Goal: Task Accomplishment & Management: Use online tool/utility

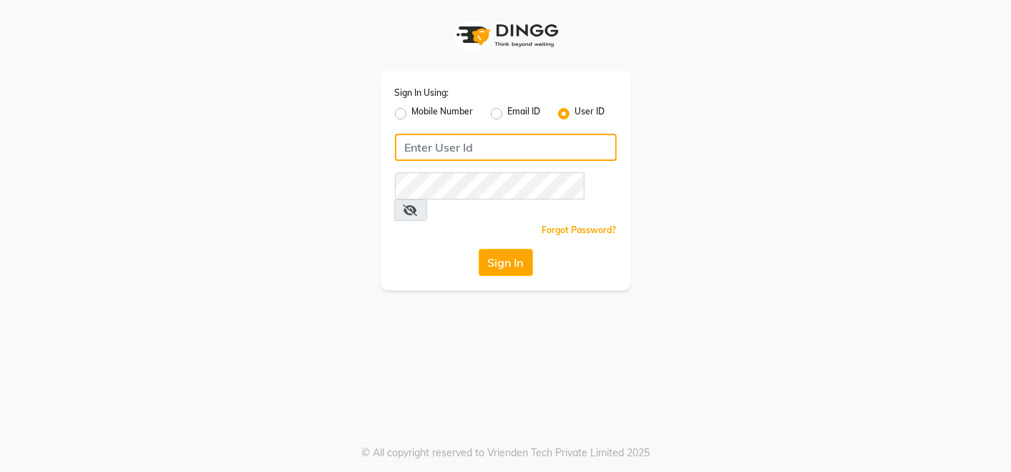
click at [472, 147] on input "Username" at bounding box center [506, 147] width 222 height 27
type input "e2661-20"
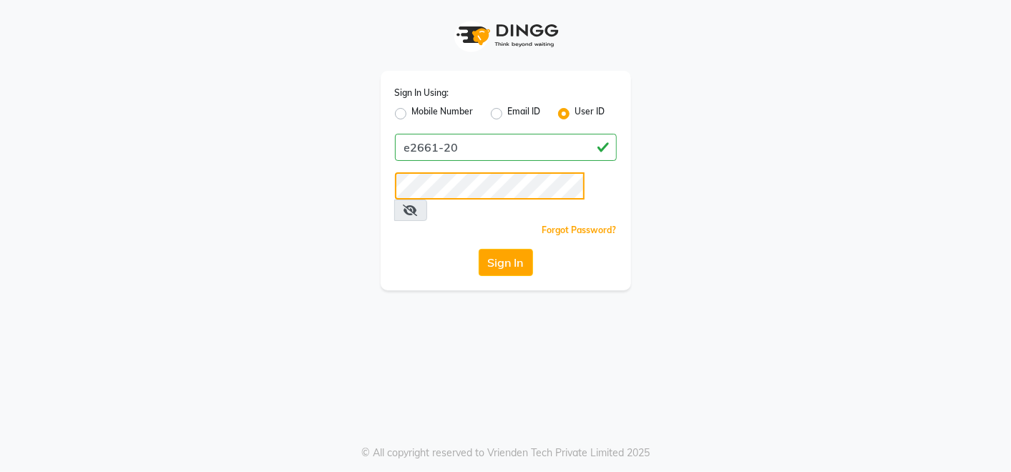
click at [479, 249] on button "Sign In" at bounding box center [506, 262] width 54 height 27
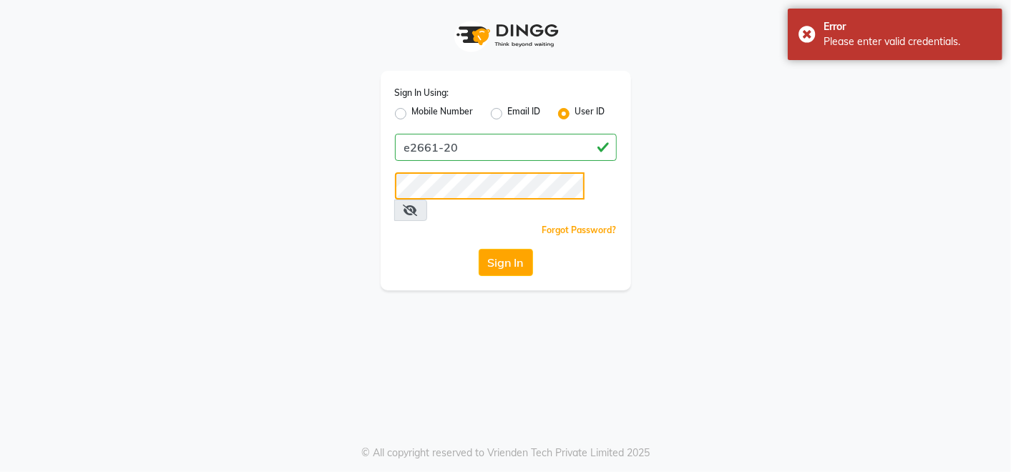
click at [479, 249] on button "Sign In" at bounding box center [506, 262] width 54 height 27
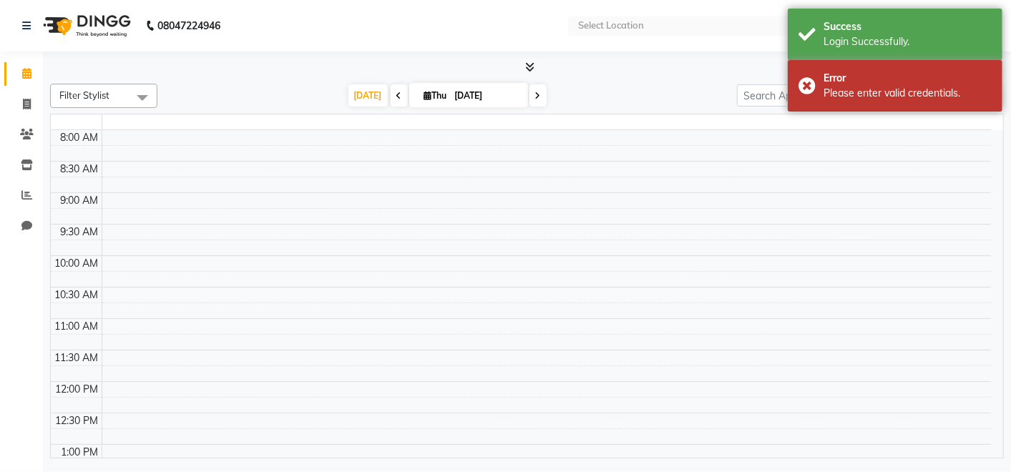
select select "en"
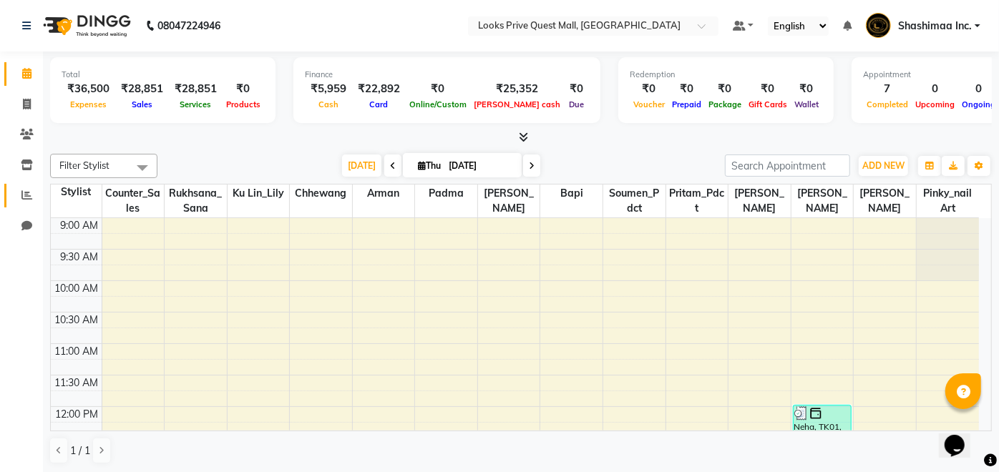
click at [26, 194] on icon at bounding box center [26, 195] width 11 height 11
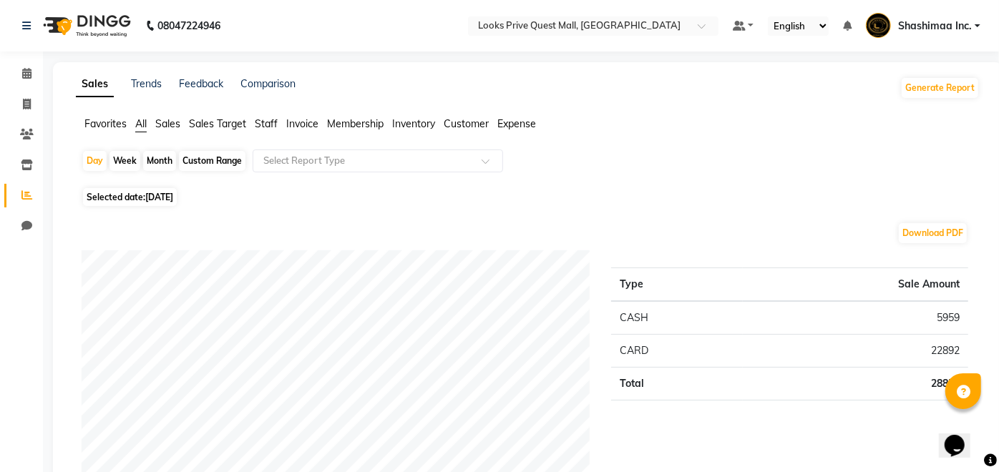
click at [210, 160] on div "Custom Range" at bounding box center [212, 161] width 67 height 20
select select "9"
select select "2025"
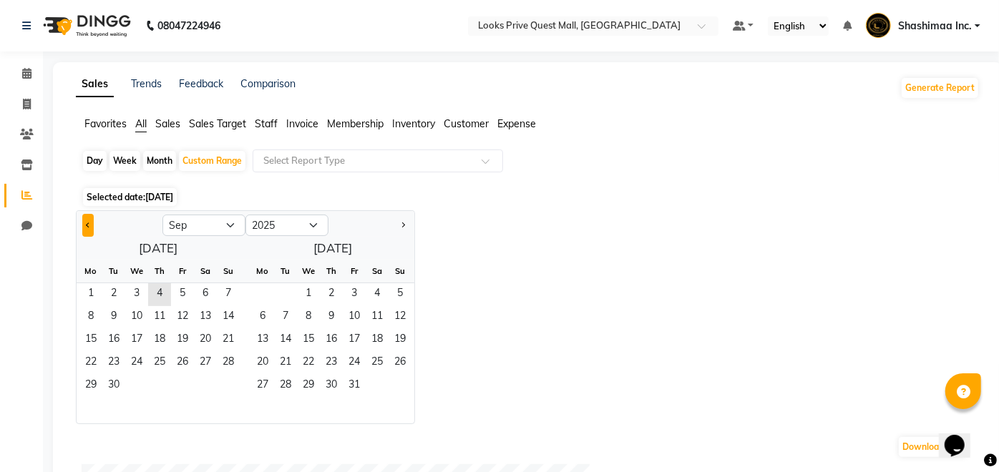
click at [84, 223] on button "Previous month" at bounding box center [87, 225] width 11 height 23
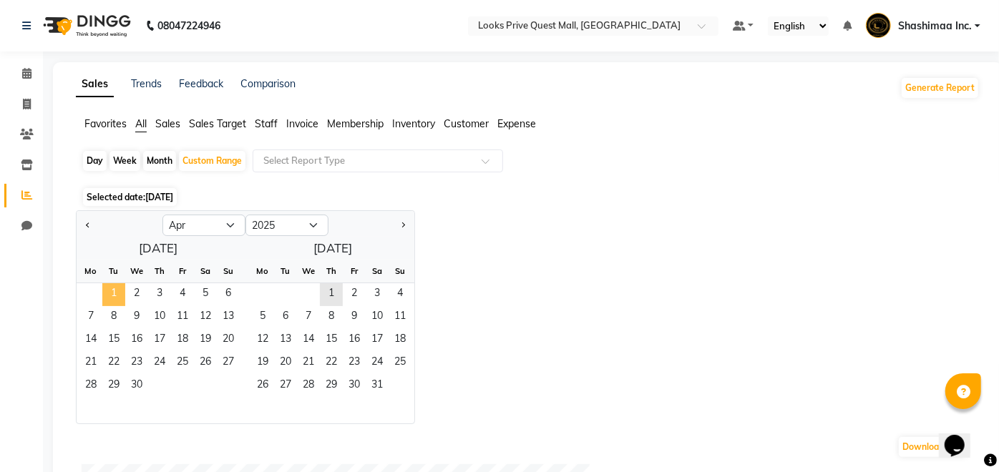
click at [117, 286] on span "1" at bounding box center [113, 294] width 23 height 23
click at [404, 225] on button "Next month" at bounding box center [402, 225] width 11 height 23
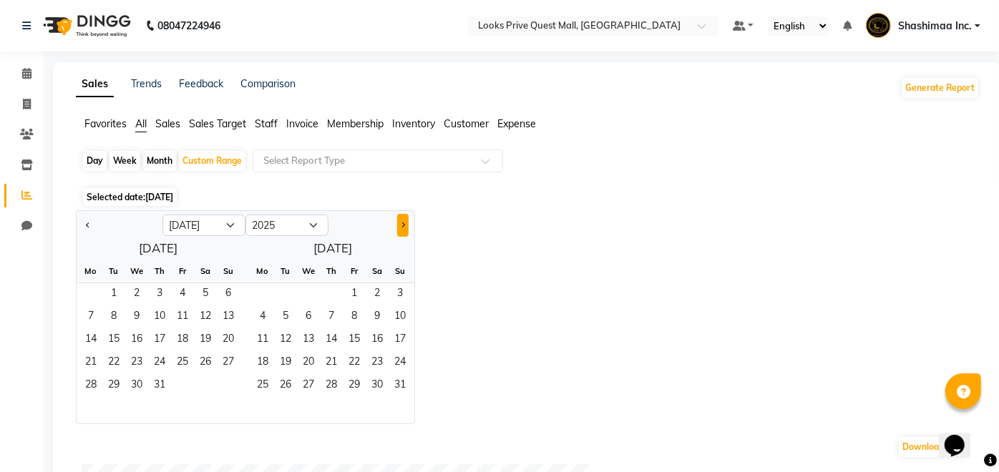
select select "8"
click at [227, 380] on span "31" at bounding box center [228, 386] width 23 height 23
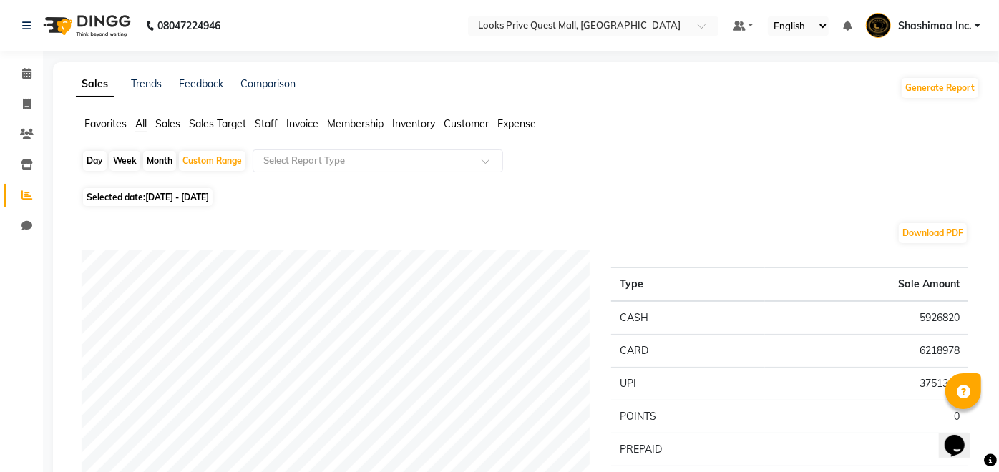
click at [177, 125] on span "Sales" at bounding box center [167, 123] width 25 height 13
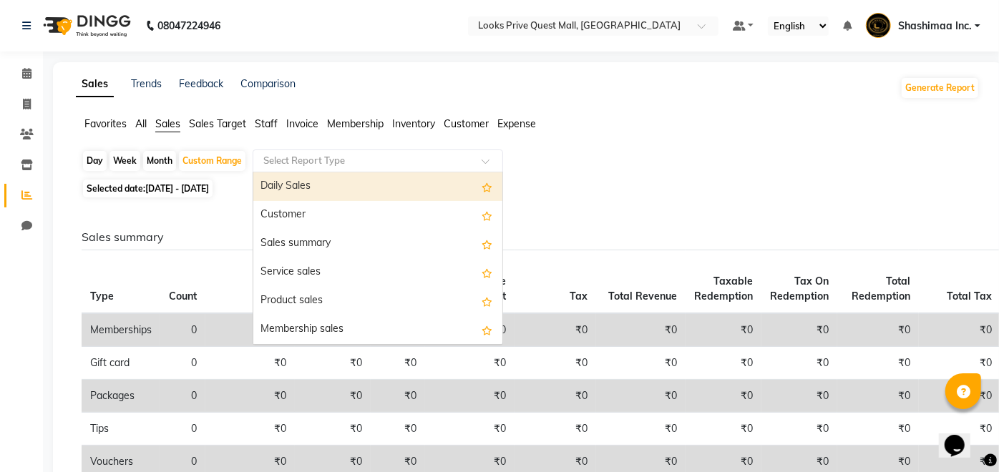
click at [333, 162] on input "text" at bounding box center [363, 161] width 206 height 14
click at [315, 182] on div "Daily Sales" at bounding box center [377, 186] width 249 height 29
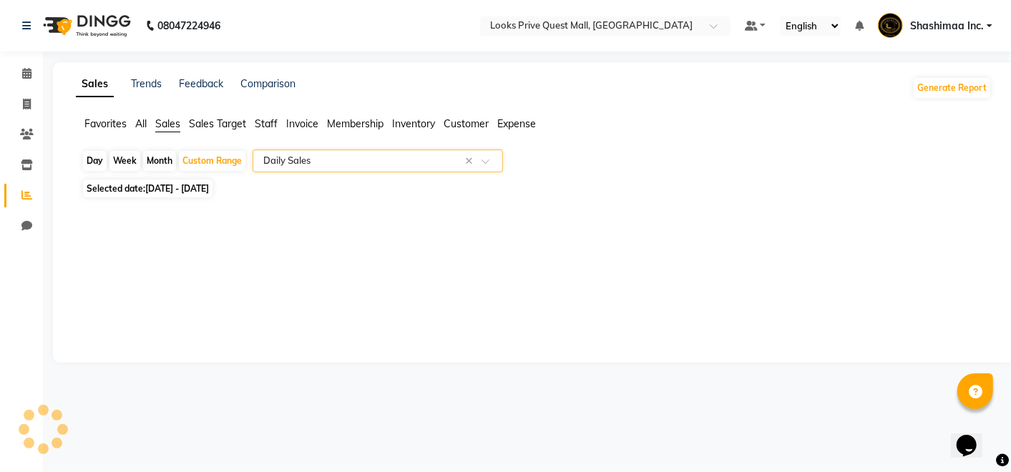
select select "full_report"
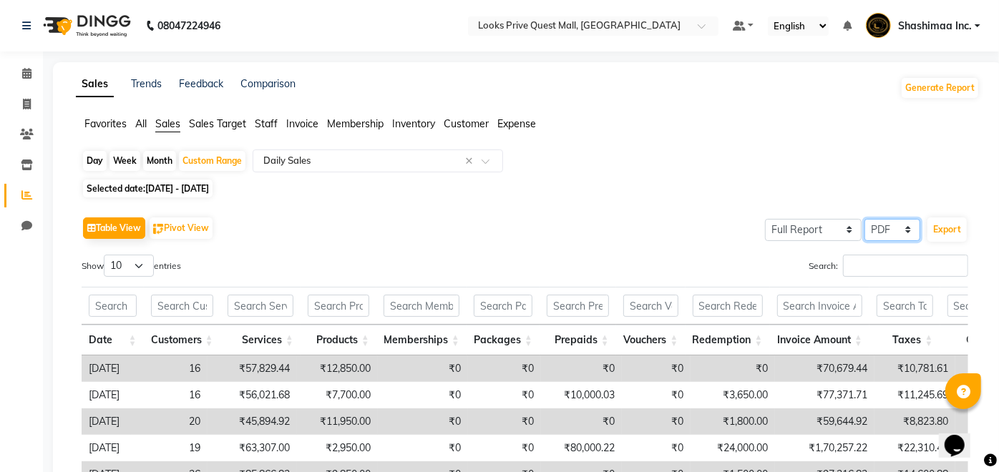
click at [889, 231] on select "Select CSV PDF" at bounding box center [892, 230] width 56 height 22
select select "csv"
click at [866, 219] on select "Select CSV PDF" at bounding box center [892, 230] width 56 height 22
click at [950, 227] on button "Export" at bounding box center [946, 230] width 39 height 24
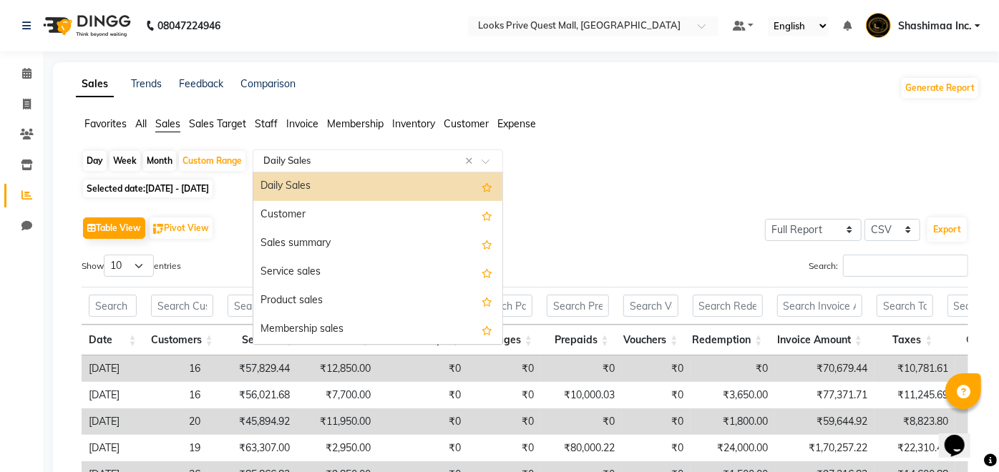
click at [320, 159] on input "text" at bounding box center [363, 161] width 206 height 14
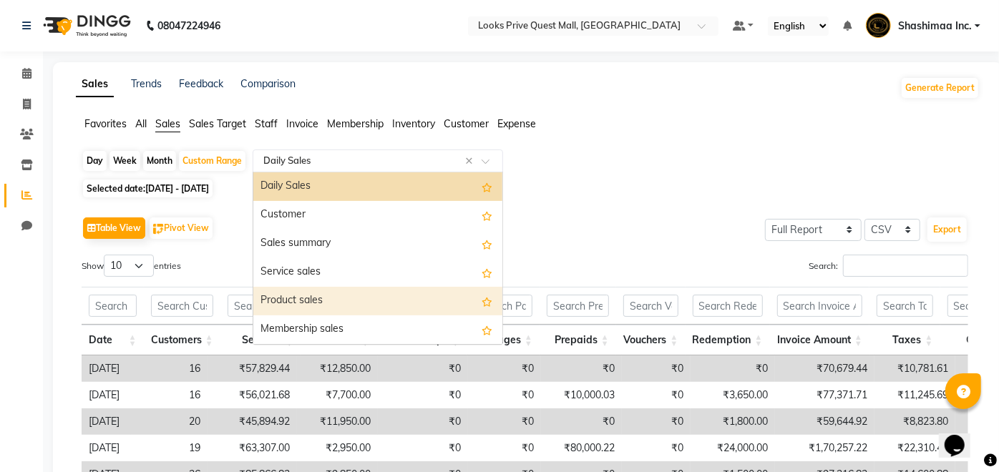
click at [303, 298] on div "Product sales" at bounding box center [377, 301] width 249 height 29
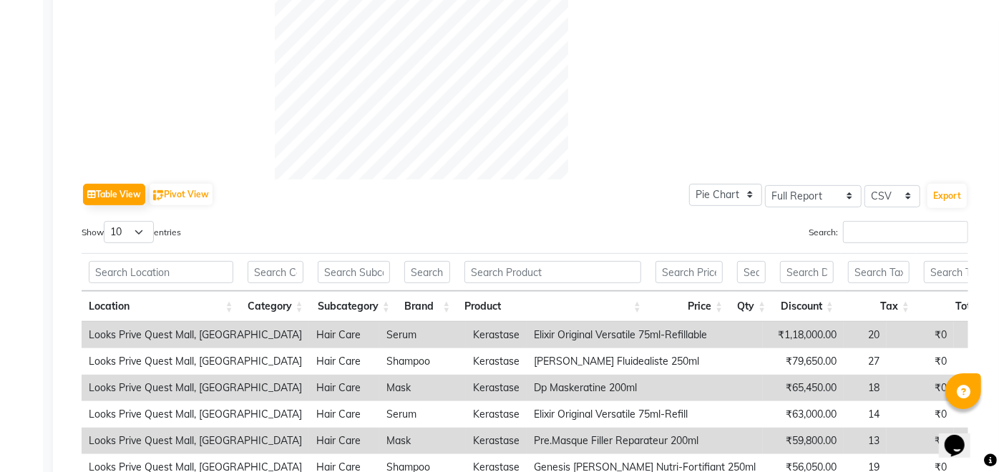
scroll to position [374, 0]
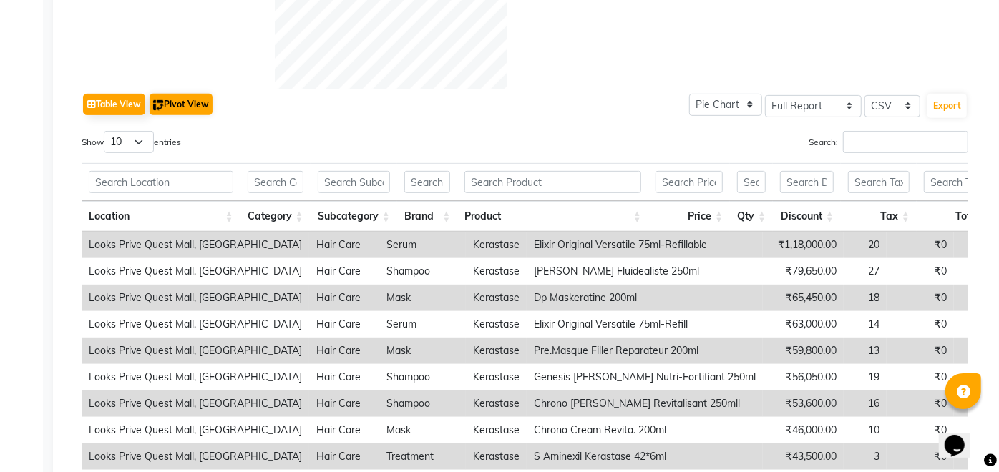
click at [186, 120] on div "Table View Pivot View Pie Chart Bar Chart Select Full Report Filtered Report Se…" at bounding box center [525, 323] width 887 height 468
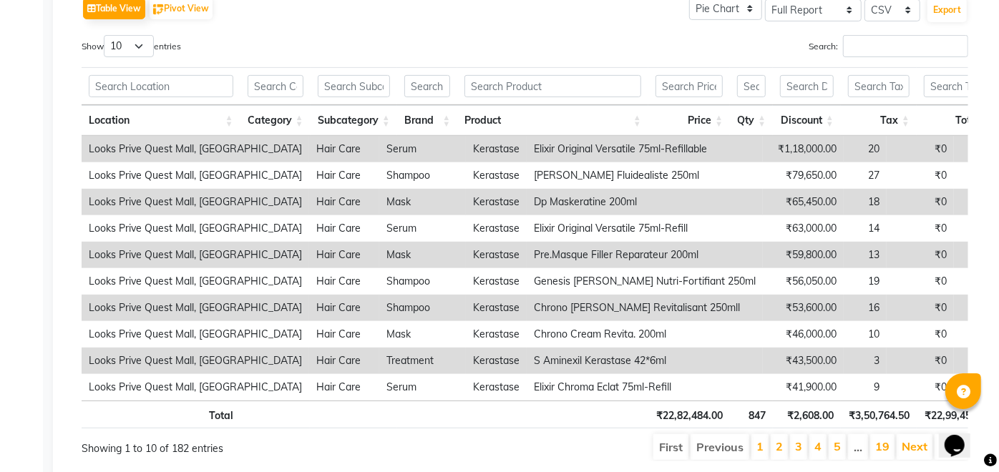
drag, startPoint x: 190, startPoint y: 59, endPoint x: 189, endPoint y: 19, distance: 40.8
click at [189, 19] on div "Table View Pivot View Pie Chart Bar Chart Select Full Report Filtered Report Se…" at bounding box center [525, 228] width 887 height 468
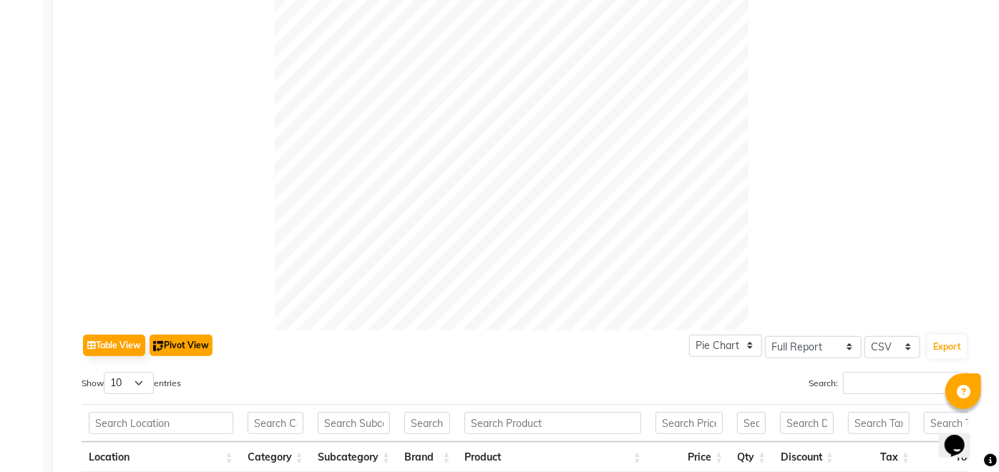
click at [199, 342] on button "Pivot View" at bounding box center [181, 345] width 63 height 21
select select "full_report"
select select "csv"
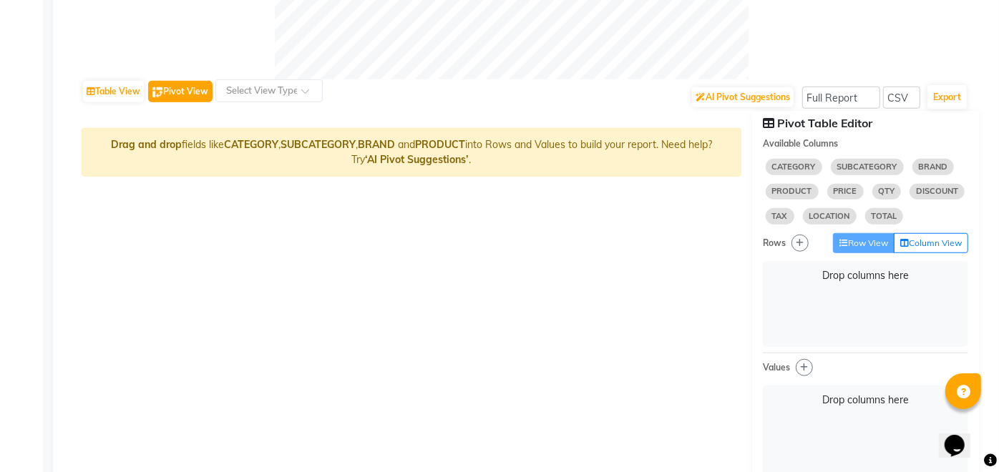
scroll to position [623, 0]
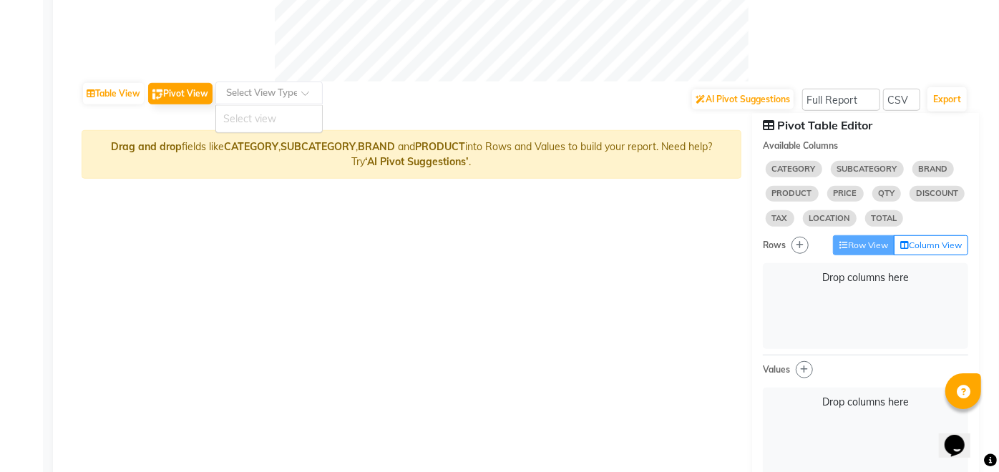
click at [273, 98] on input "text" at bounding box center [254, 93] width 63 height 14
click at [127, 99] on button "Table View" at bounding box center [113, 93] width 61 height 21
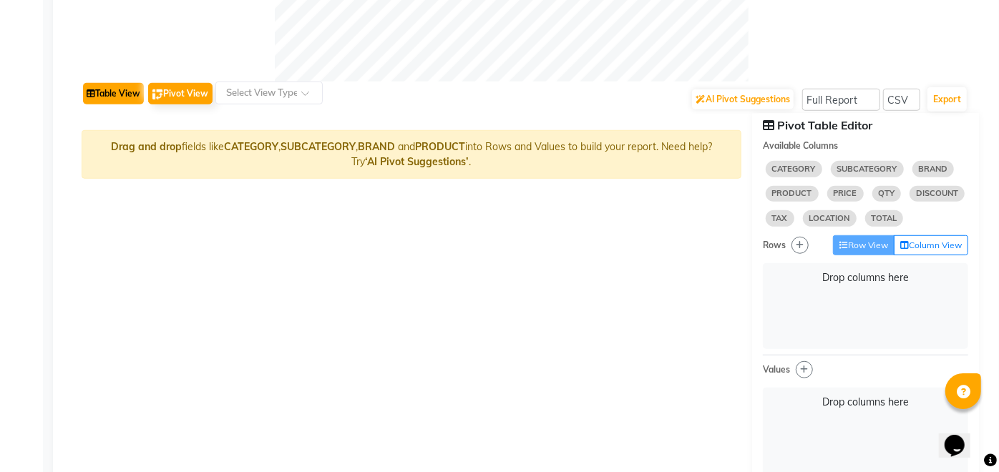
select select "full_report"
select select "csv"
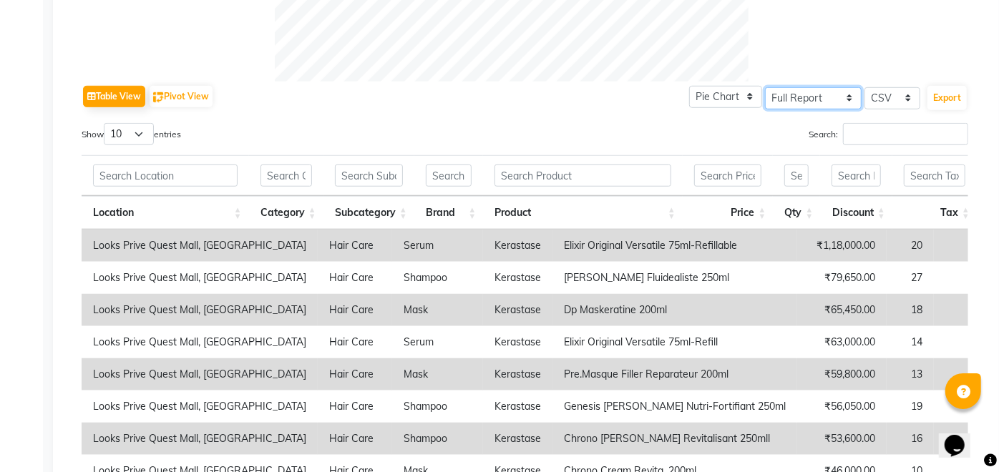
click at [833, 98] on select "Select Full Report Filtered Report" at bounding box center [813, 98] width 97 height 22
click at [767, 87] on select "Select Full Report Filtered Report" at bounding box center [813, 98] width 97 height 22
click at [824, 100] on select "Select Full Report Filtered Report" at bounding box center [813, 98] width 97 height 22
click at [767, 87] on select "Select Full Report Filtered Report" at bounding box center [813, 98] width 97 height 22
select select "full_report"
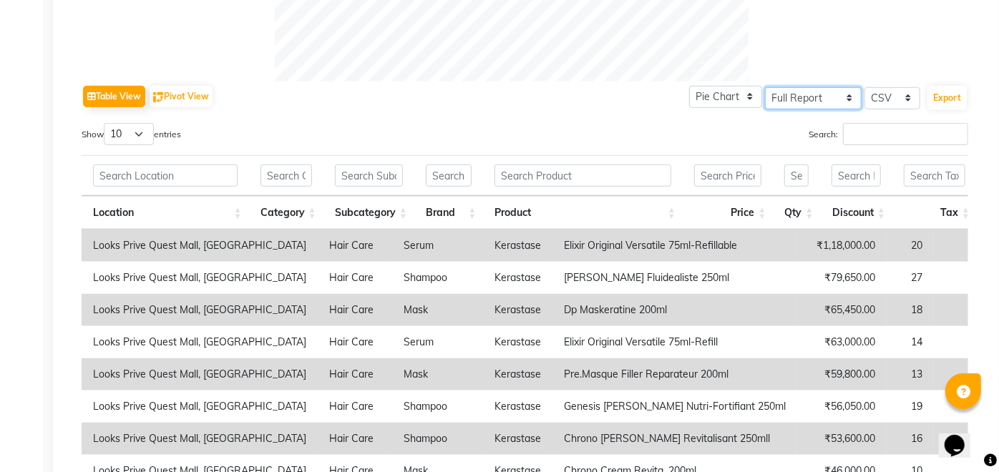
click at [767, 87] on select "Select Full Report Filtered Report" at bounding box center [813, 98] width 97 height 22
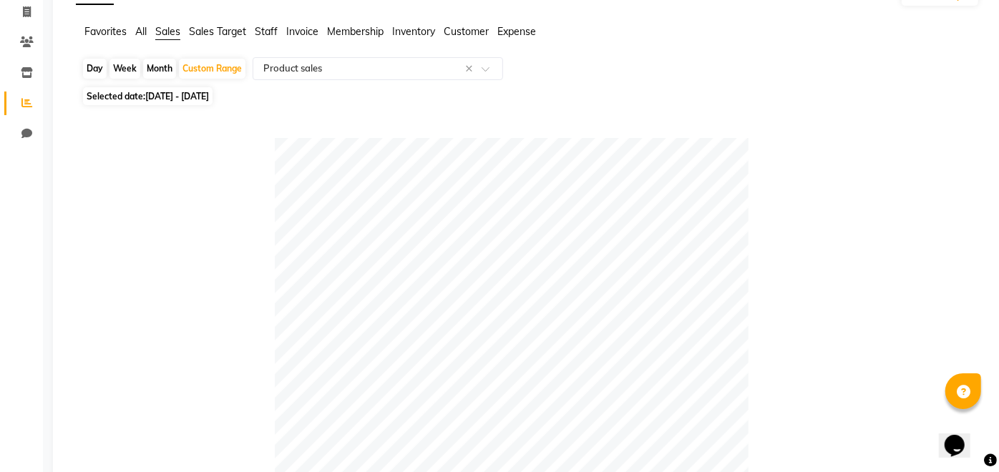
scroll to position [80, 0]
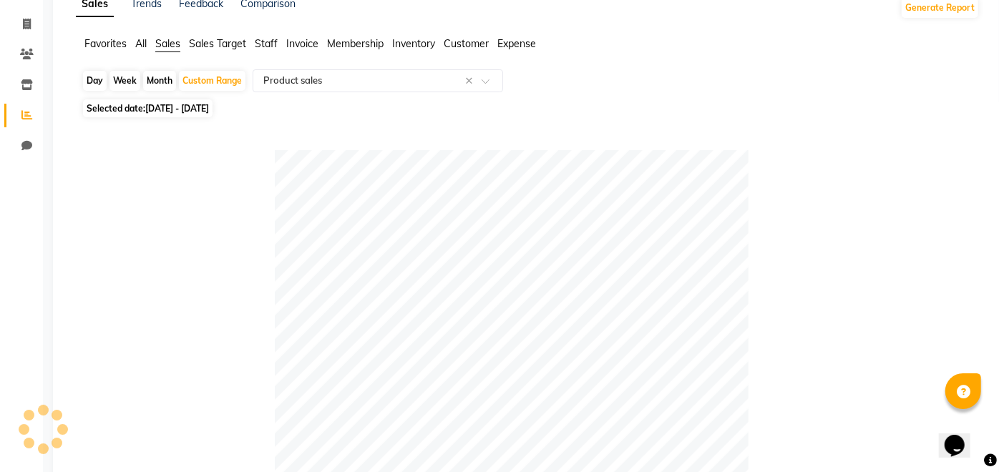
click at [209, 109] on span "[DATE] - [DATE]" at bounding box center [177, 108] width 64 height 11
select select "4"
select select "2025"
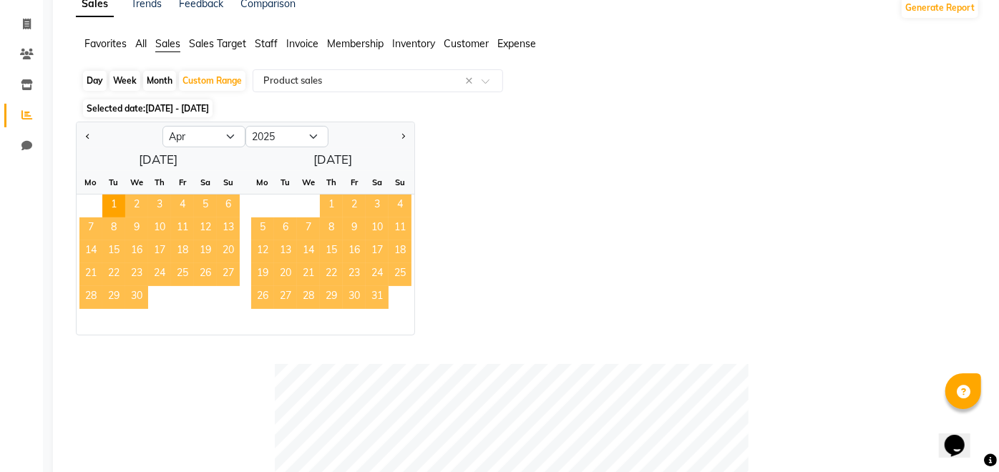
click at [209, 109] on span "[DATE] - [DATE]" at bounding box center [177, 108] width 64 height 11
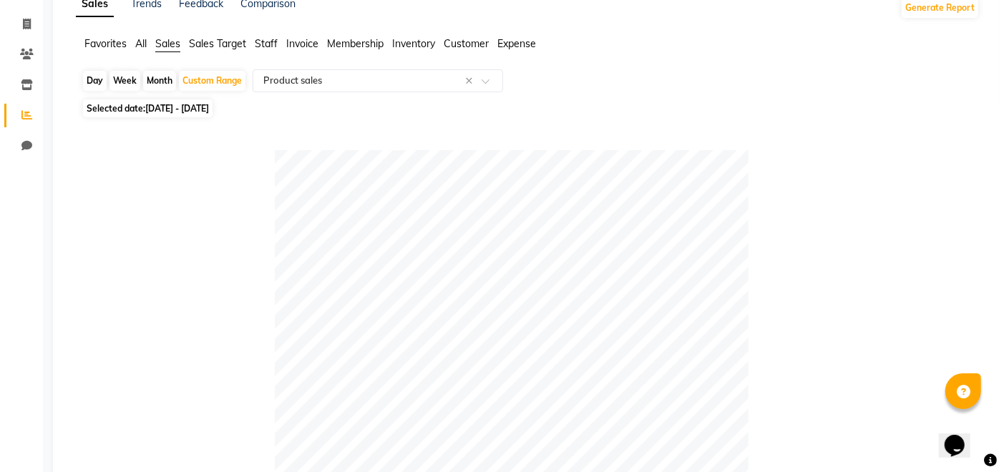
click at [416, 42] on span "Inventory" at bounding box center [413, 43] width 43 height 13
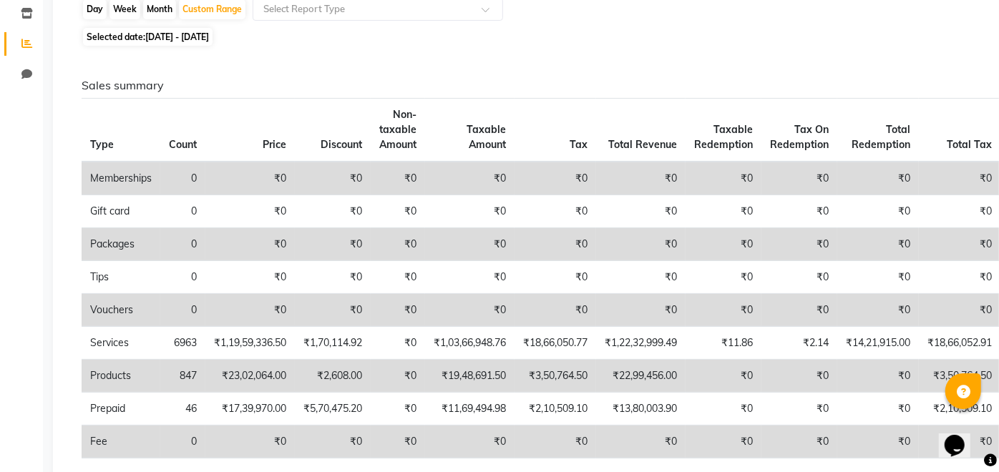
scroll to position [58, 0]
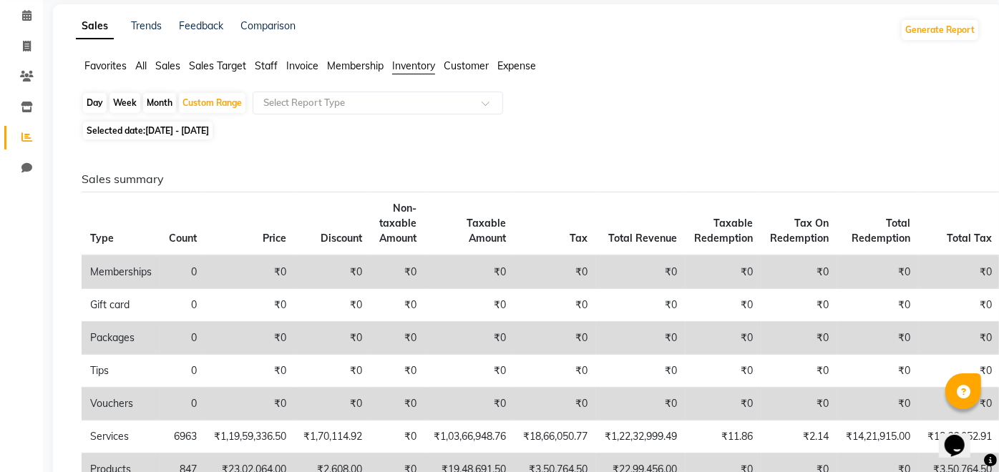
click at [167, 66] on span "Sales" at bounding box center [167, 65] width 25 height 13
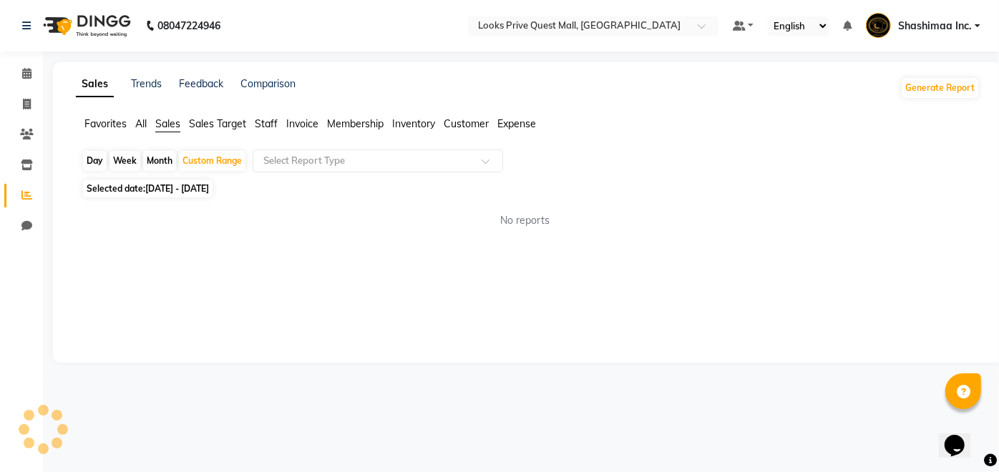
scroll to position [0, 0]
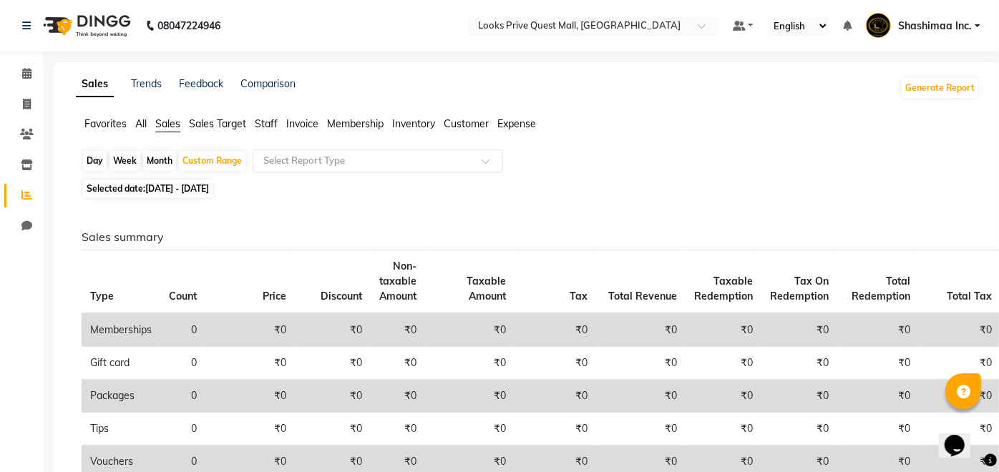
click at [346, 155] on input "text" at bounding box center [363, 161] width 206 height 14
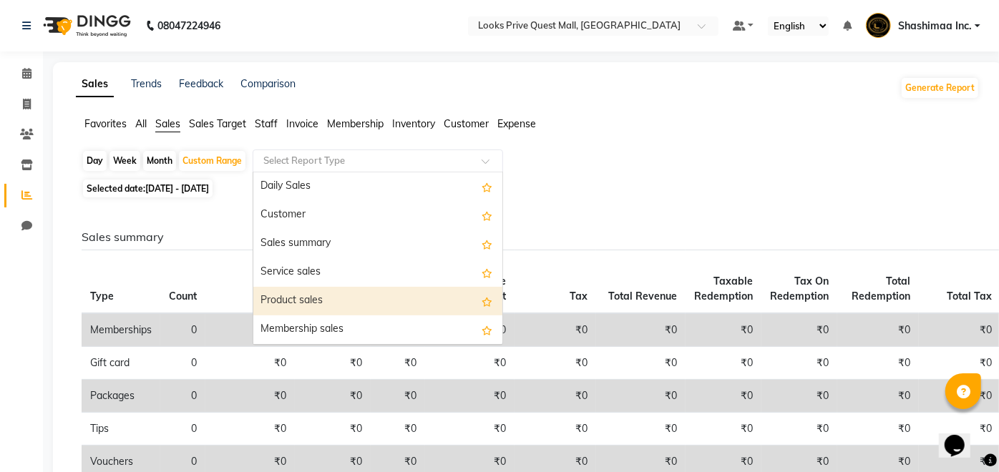
select select "full_report"
select select "csv"
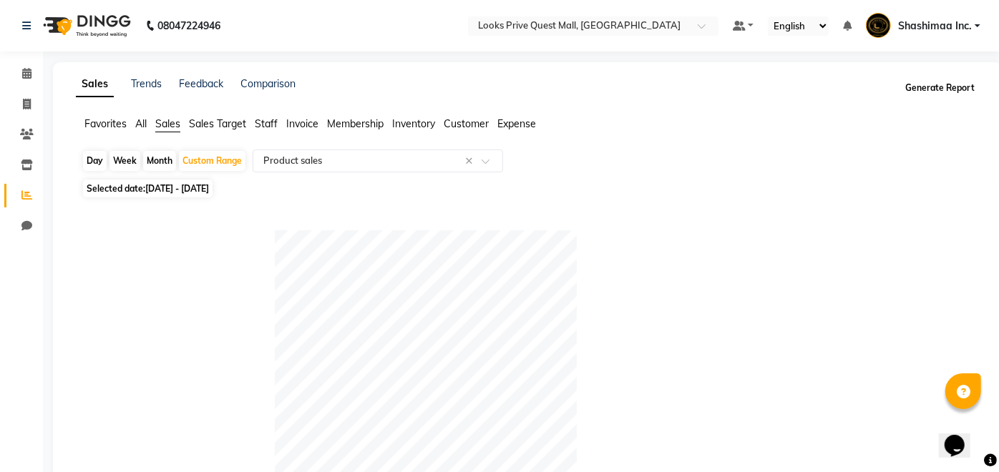
click at [955, 86] on button "Generate Report" at bounding box center [940, 88] width 77 height 20
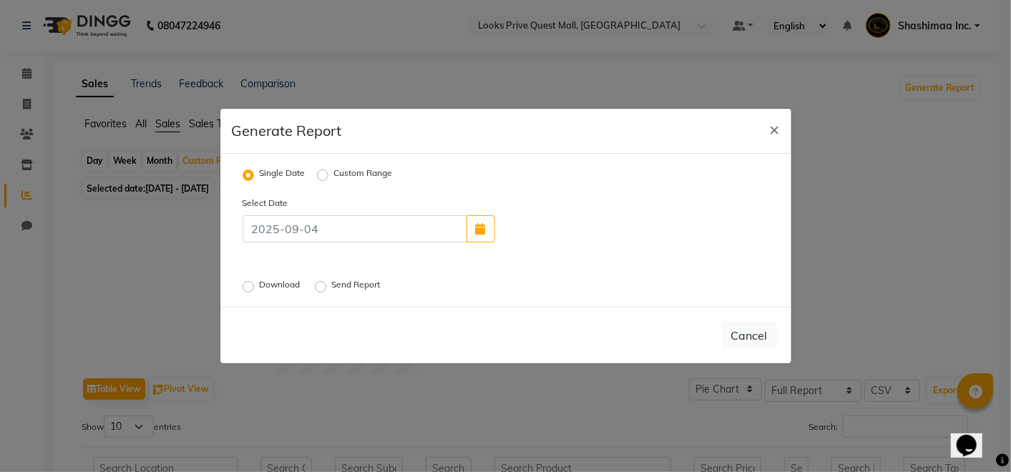
click at [334, 170] on label "Custom Range" at bounding box center [363, 175] width 59 height 17
click at [321, 170] on input "Custom Range" at bounding box center [325, 175] width 10 height 10
radio input "true"
select select "9"
select select "2025"
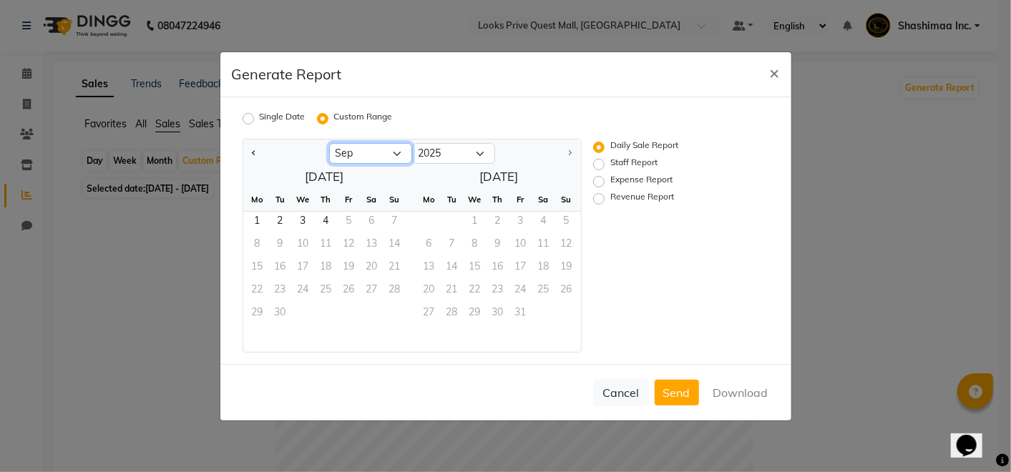
click at [391, 155] on select "Jan Feb Mar Apr May Jun [DATE] Aug Sep" at bounding box center [370, 153] width 83 height 21
select select "8"
click at [329, 143] on select "Jan Feb Mar Apr May Jun [DATE] Aug Sep" at bounding box center [370, 153] width 83 height 21
click at [738, 389] on div "Cancel Send Download" at bounding box center [505, 392] width 571 height 57
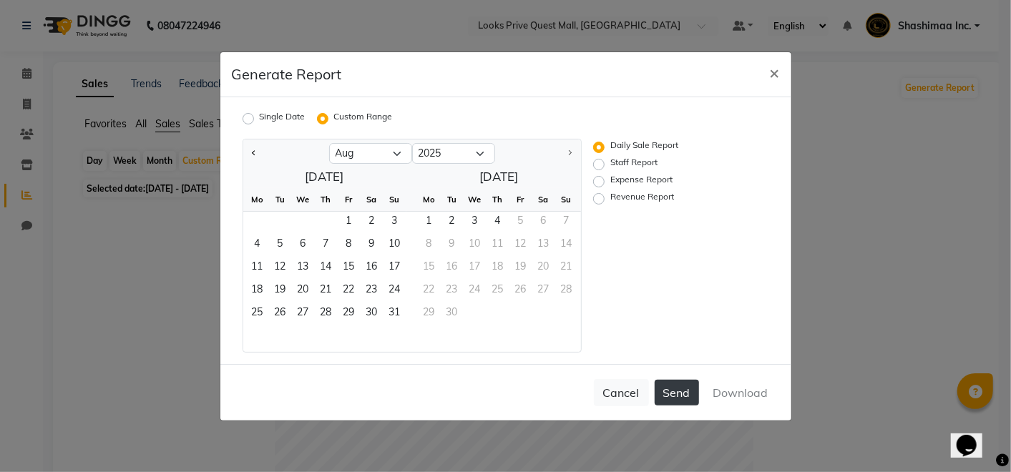
drag, startPoint x: 717, startPoint y: 392, endPoint x: 660, endPoint y: 379, distance: 58.8
click at [660, 379] on div "Cancel Send Download" at bounding box center [505, 392] width 571 height 57
click at [681, 397] on button "Send" at bounding box center [677, 393] width 44 height 26
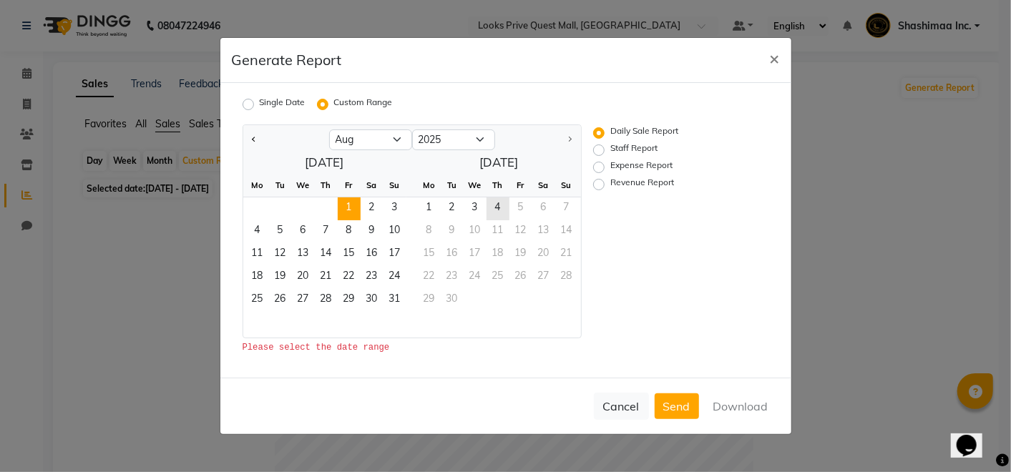
click at [348, 203] on span "1" at bounding box center [349, 208] width 23 height 23
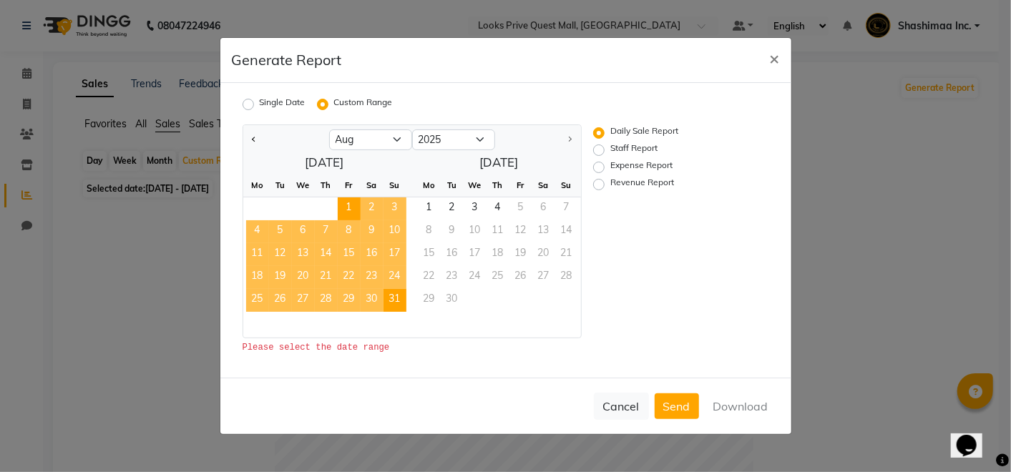
click at [390, 304] on span "31" at bounding box center [395, 300] width 23 height 23
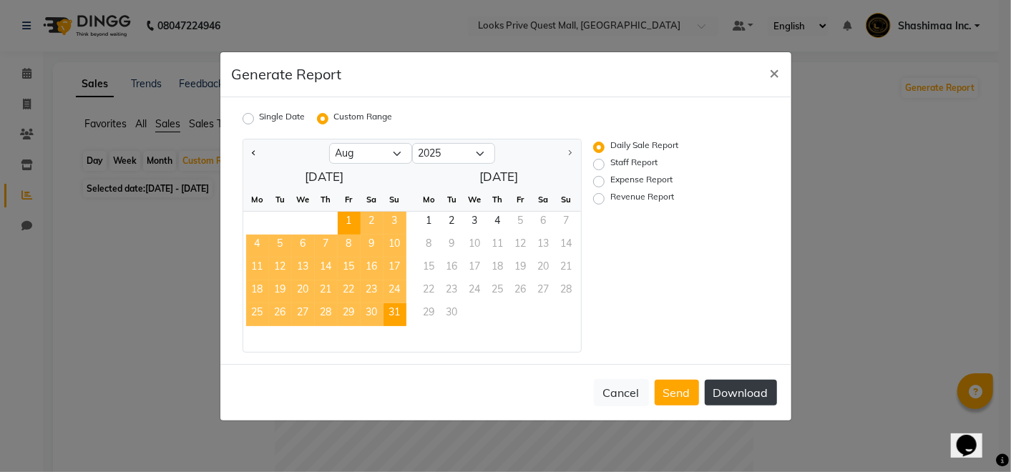
click at [719, 380] on button "Download" at bounding box center [741, 393] width 72 height 26
click at [773, 64] on span "×" at bounding box center [775, 72] width 10 height 21
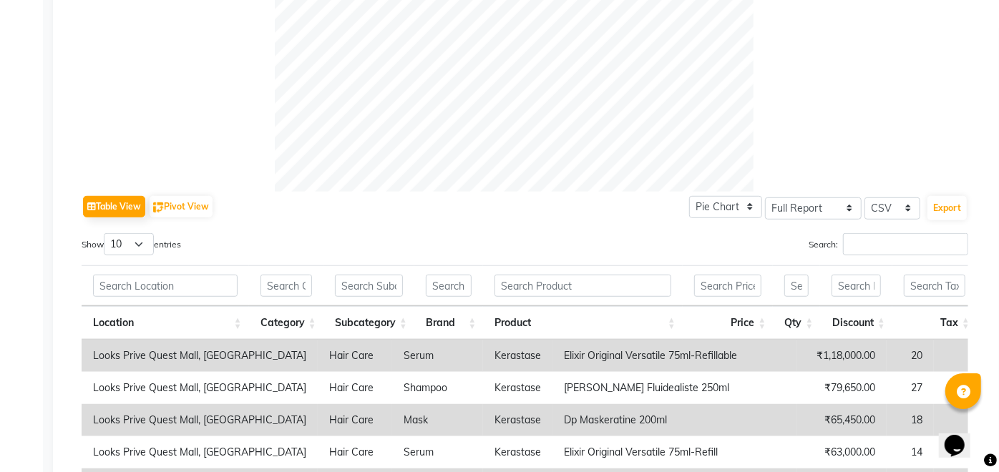
scroll to position [524, 0]
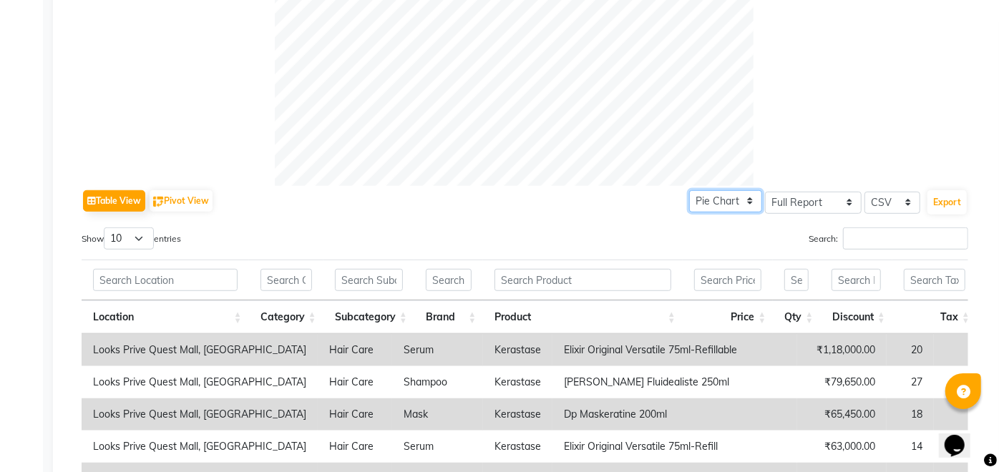
click at [753, 197] on select "Pie Chart Bar Chart" at bounding box center [725, 201] width 73 height 22
select select "bar"
click at [692, 190] on select "Pie Chart Bar Chart" at bounding box center [725, 201] width 73 height 22
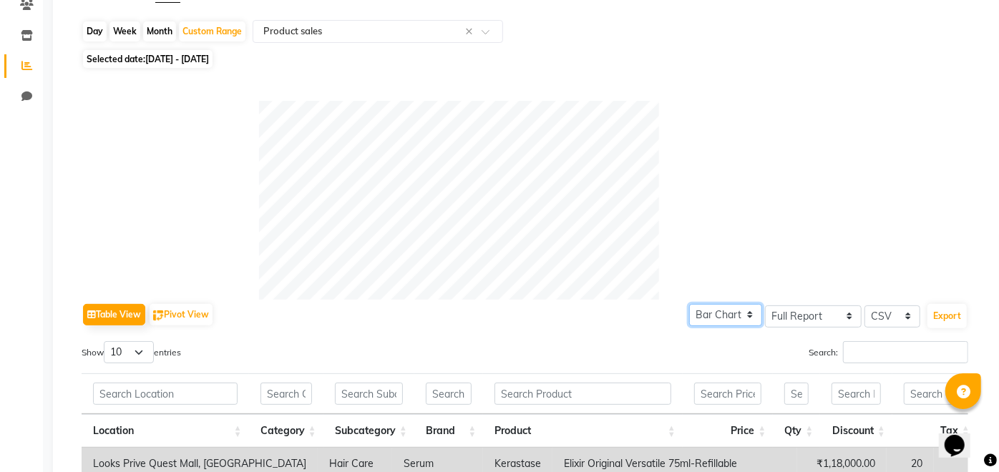
scroll to position [0, 0]
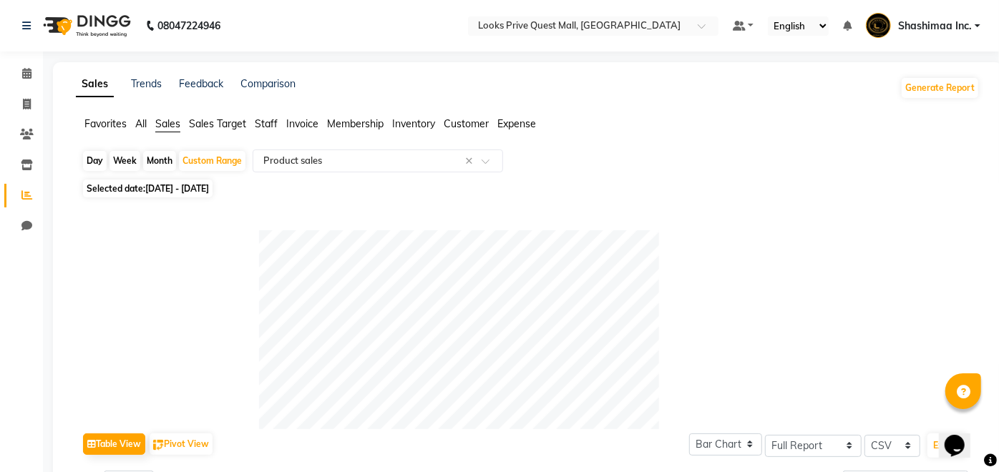
click at [275, 119] on span "Staff" at bounding box center [266, 123] width 23 height 13
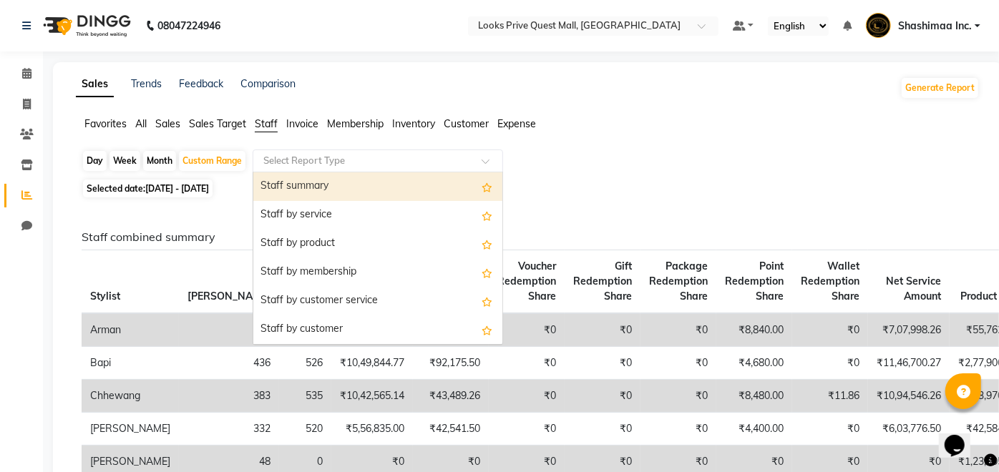
click at [401, 157] on input "text" at bounding box center [363, 161] width 206 height 14
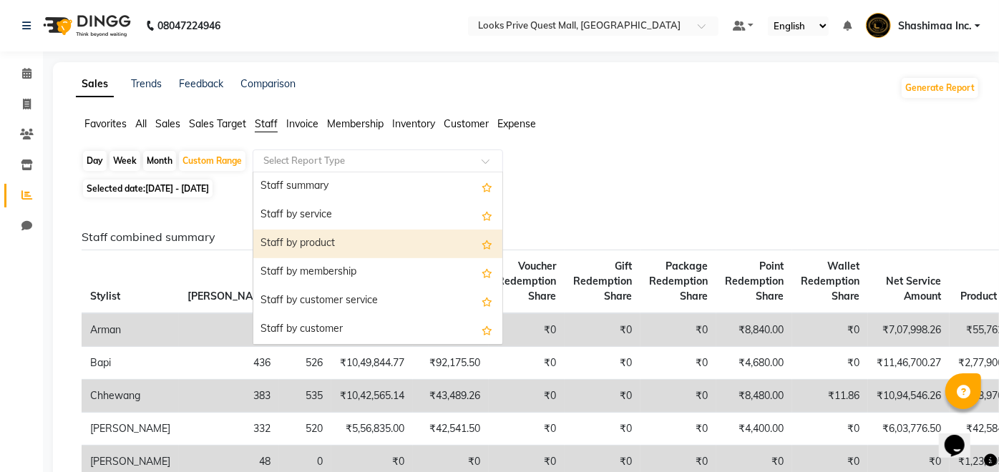
select select "bar"
select select "full_report"
select select "csv"
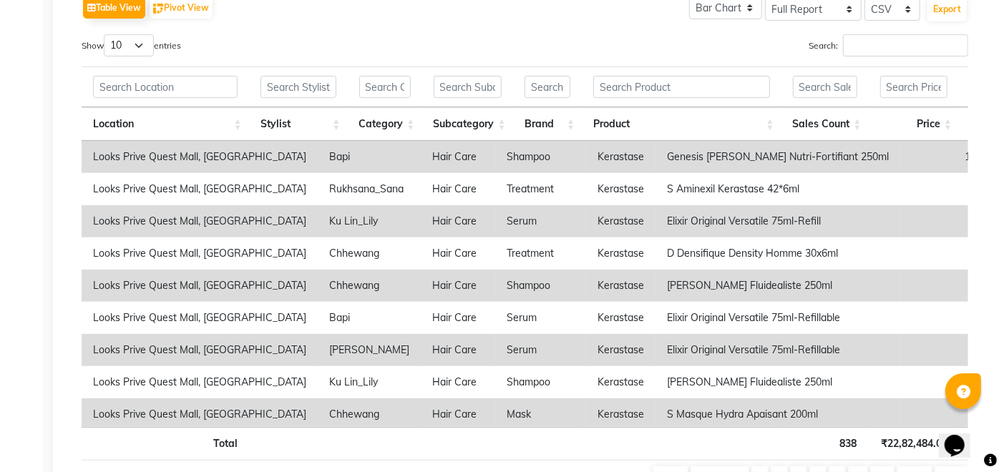
scroll to position [278, 0]
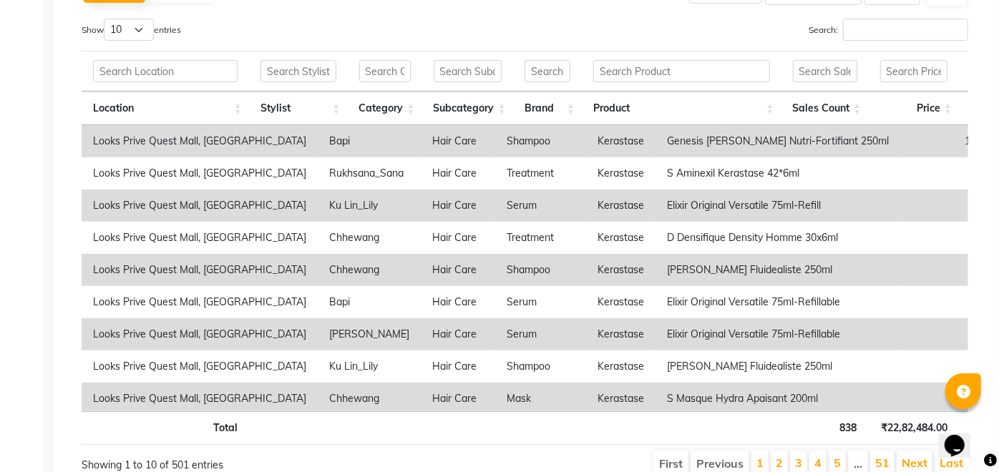
click at [467, 430] on th at bounding box center [466, 428] width 91 height 34
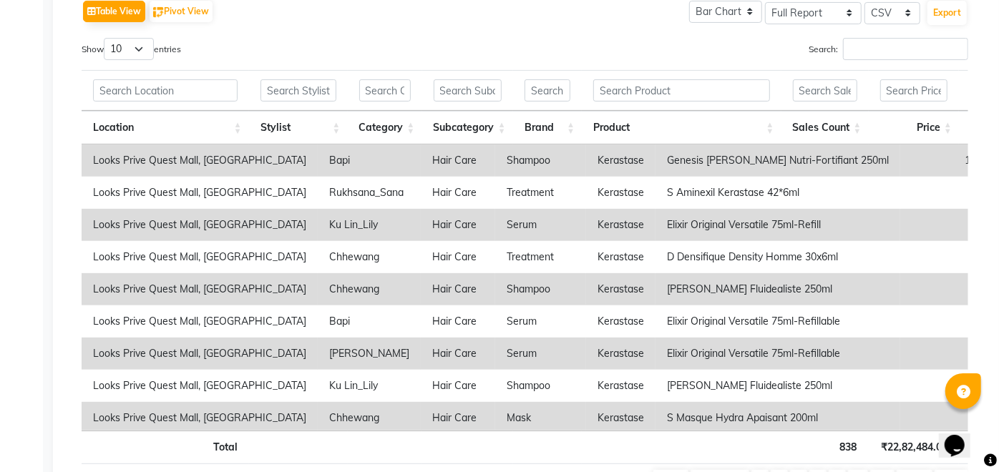
scroll to position [286, 0]
click at [243, 420] on div "Location Stylist Category Subcategory Brand Product Sales Count Price Qty Disco…" at bounding box center [525, 289] width 887 height 286
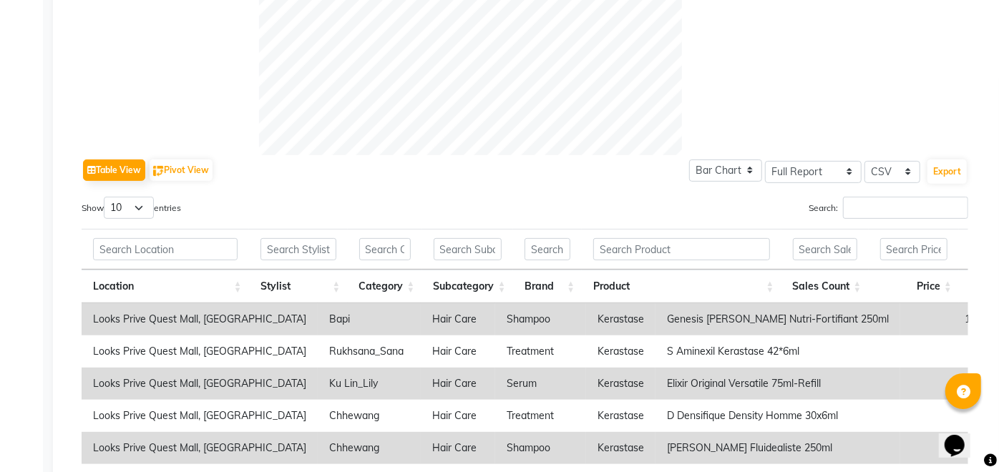
click at [318, 321] on td "Bapi" at bounding box center [369, 319] width 103 height 32
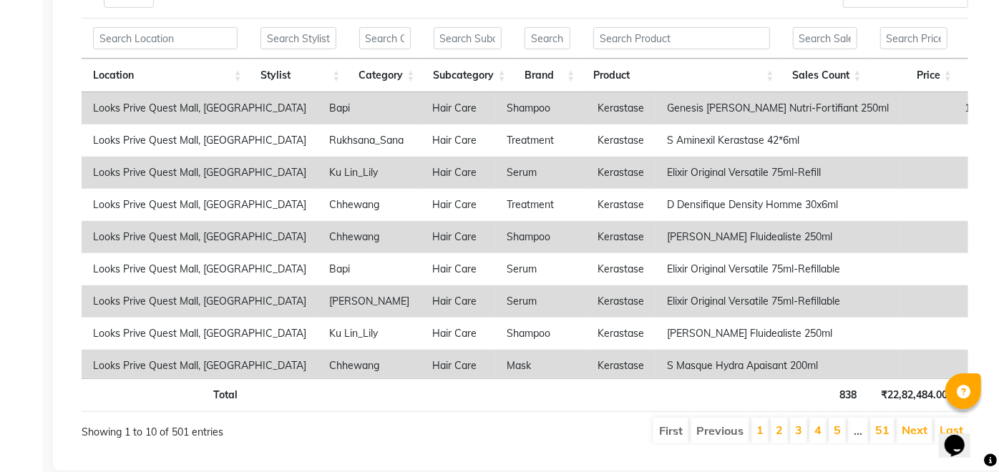
scroll to position [298, 0]
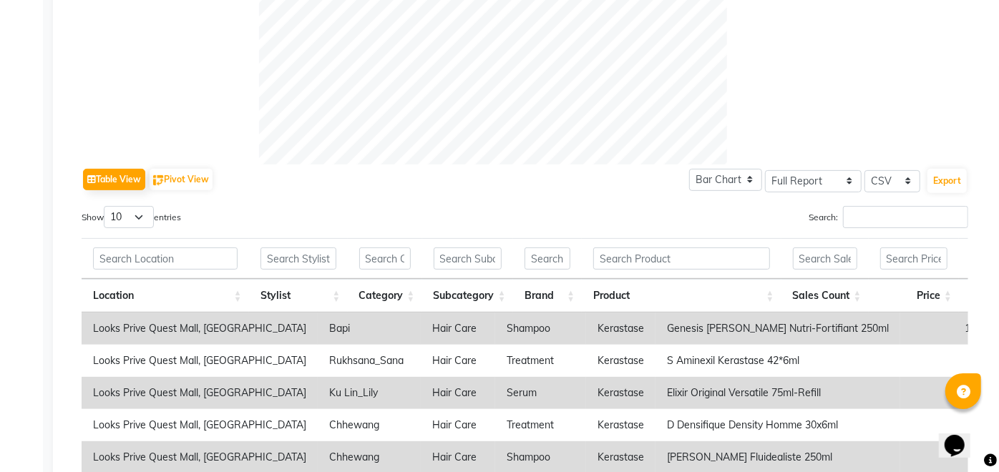
click at [900, 332] on td "10" at bounding box center [943, 329] width 87 height 32
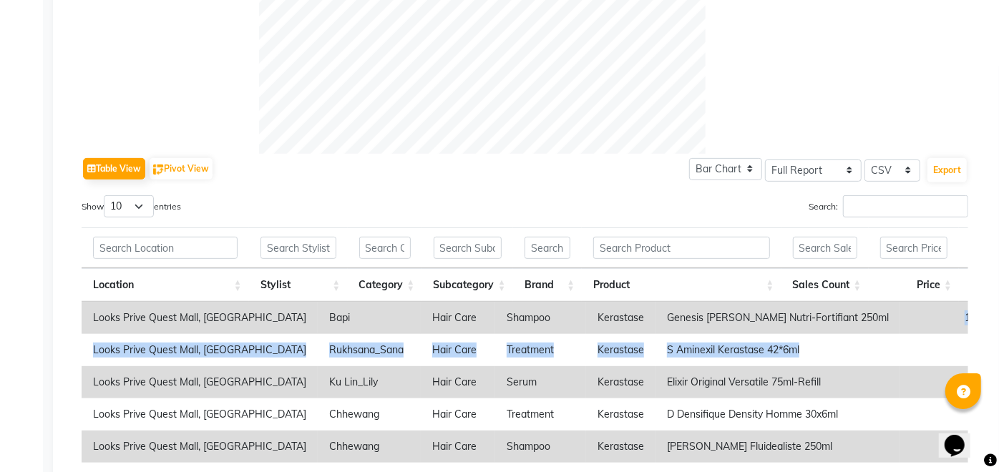
click at [809, 332] on tbody "Looks Prive Quest Mall, [GEOGRAPHIC_DATA] Bapi Hair Care Shampoo Kerastase Gene…" at bounding box center [726, 463] width 1288 height 322
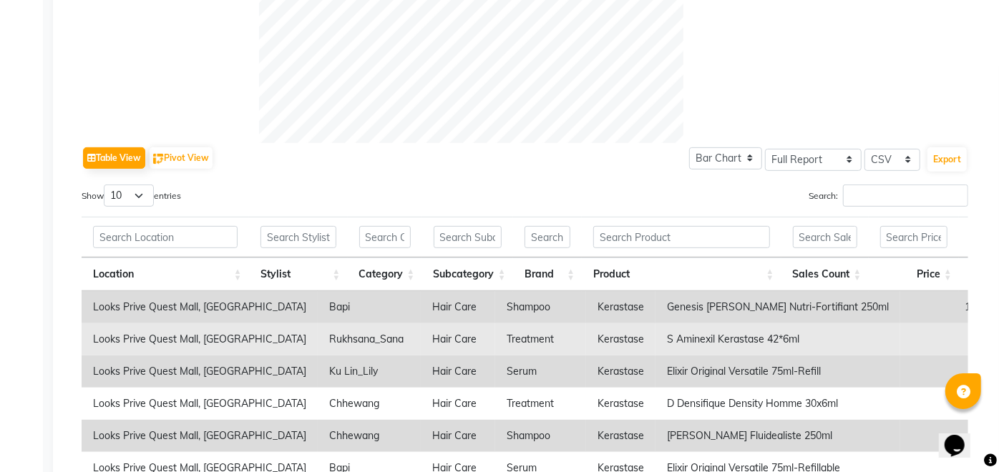
click at [900, 332] on td "2" at bounding box center [943, 339] width 87 height 32
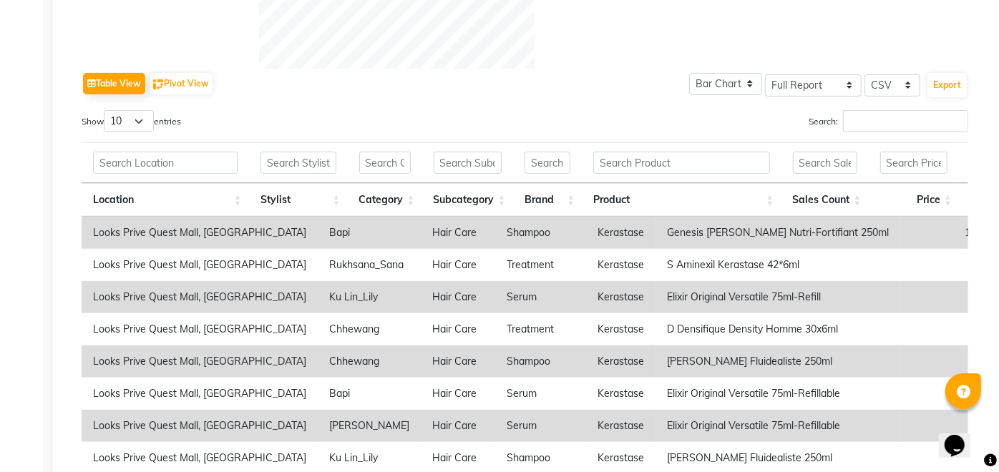
drag, startPoint x: 809, startPoint y: 332, endPoint x: 794, endPoint y: 102, distance: 230.2
click at [794, 102] on div "Table View Pivot View Pie Chart Bar Chart Select Full Report Filtered Report Se…" at bounding box center [525, 319] width 887 height 501
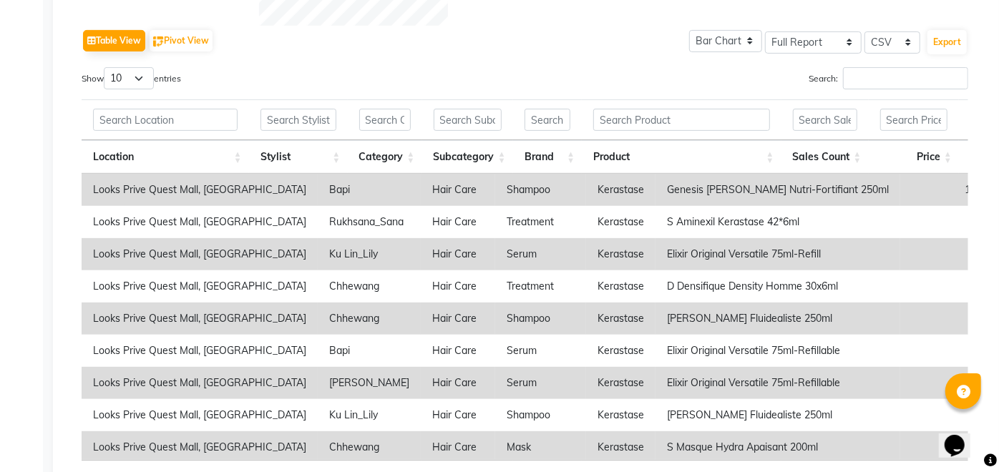
click at [738, 147] on th "Product" at bounding box center [682, 157] width 200 height 34
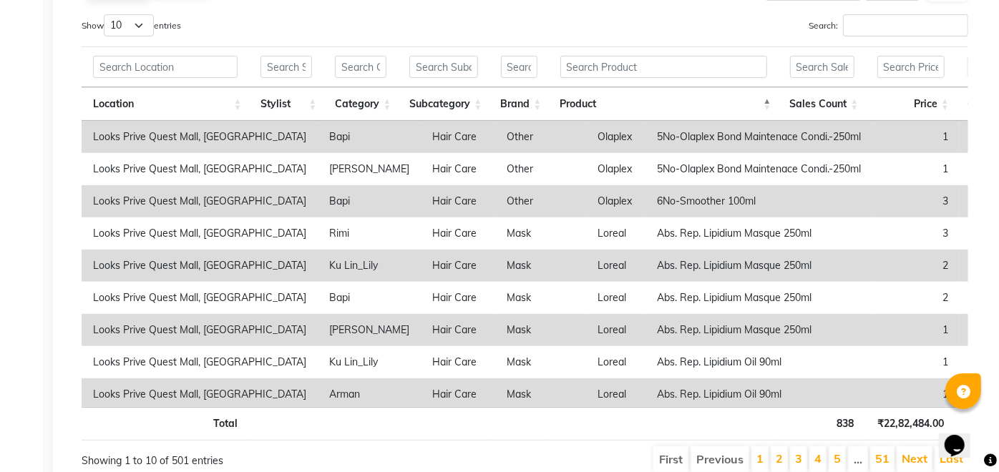
click at [738, 147] on tbody "Looks Prive Quest Mall, [GEOGRAPHIC_DATA] Bapi Hair Care Other Olaplex 5No-Olap…" at bounding box center [711, 282] width 1259 height 322
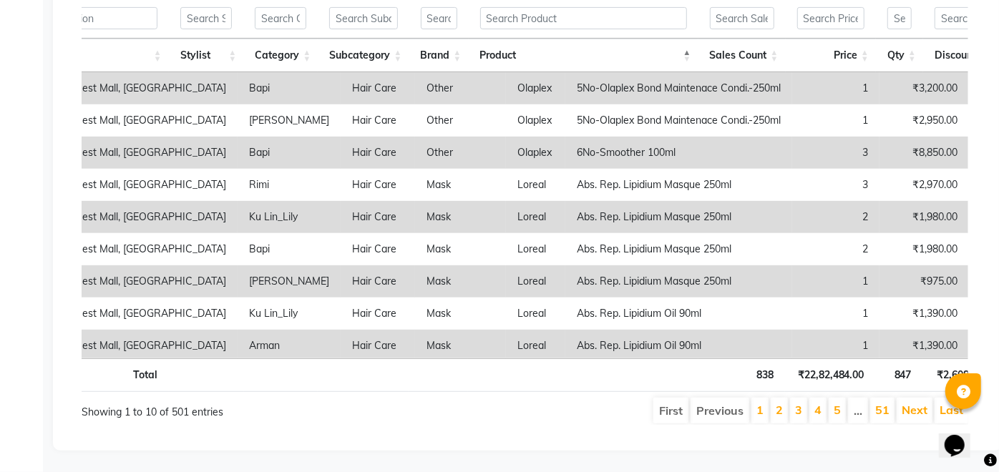
scroll to position [0, 0]
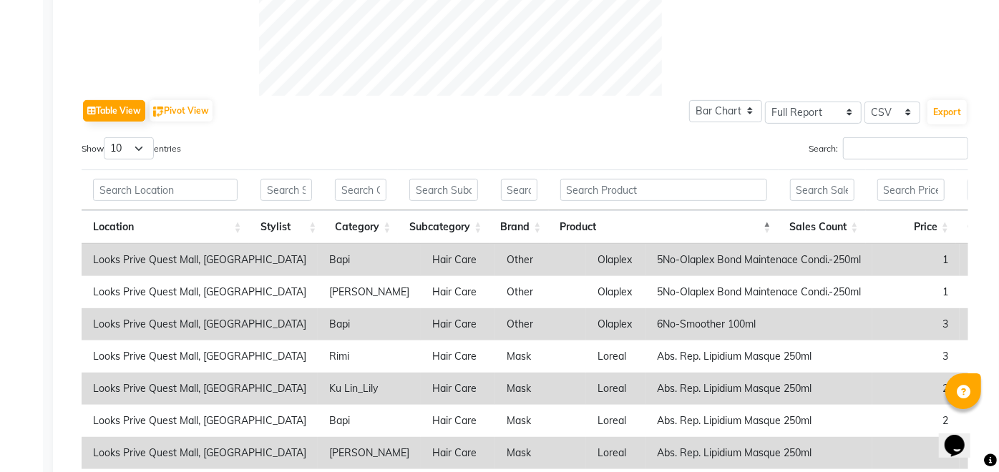
click at [134, 165] on div "Show 10 25 50 100 entries Search: Location Stylist Category Subcategory Brand P…" at bounding box center [525, 366] width 887 height 459
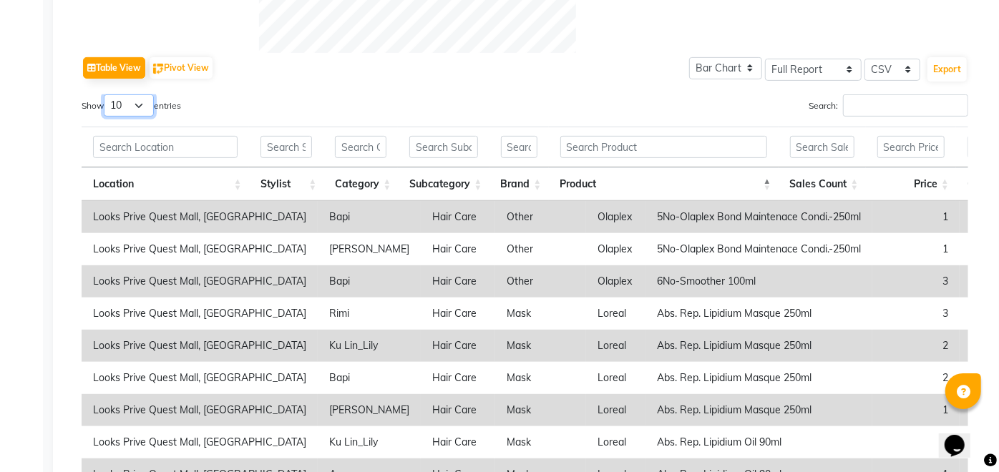
click at [148, 116] on div "Show 10 25 50 100 entries Search: Location Stylist Category Subcategory Brand P…" at bounding box center [525, 323] width 887 height 459
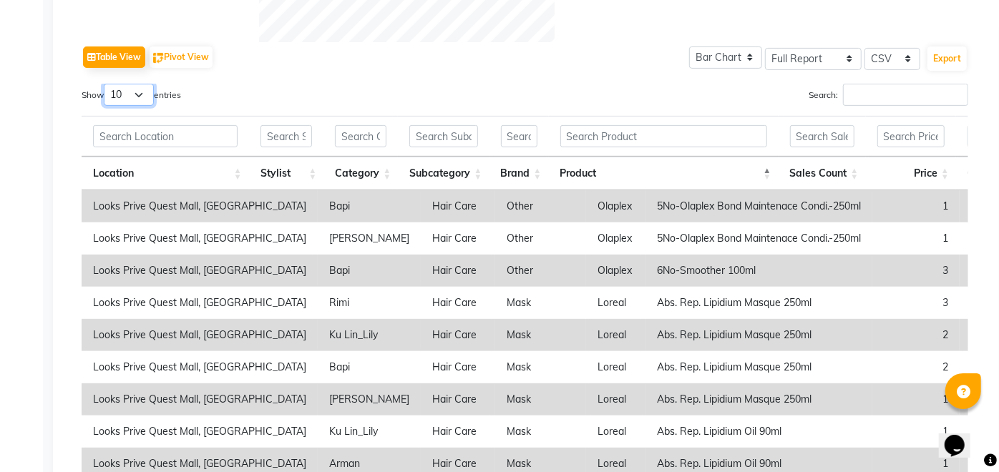
click at [106, 84] on select "10 25 50 100" at bounding box center [129, 95] width 50 height 22
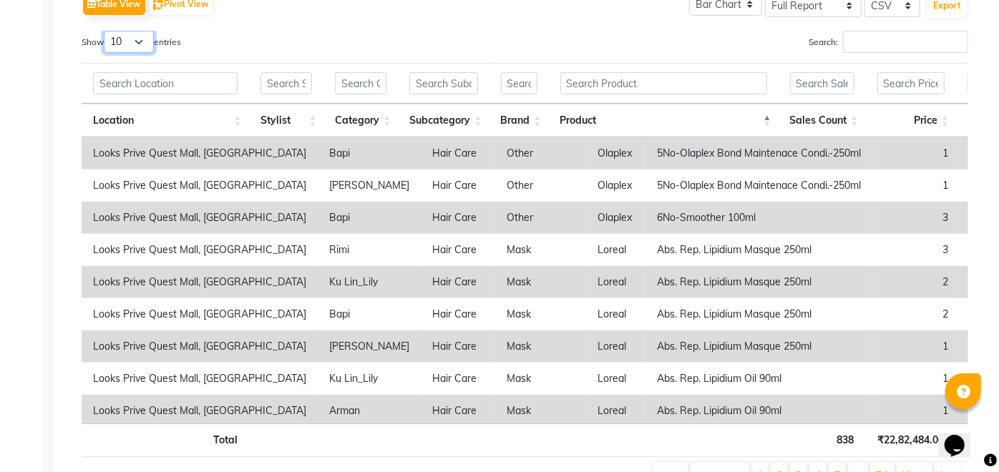
click at [127, 42] on select "10 25 50 100" at bounding box center [129, 42] width 50 height 22
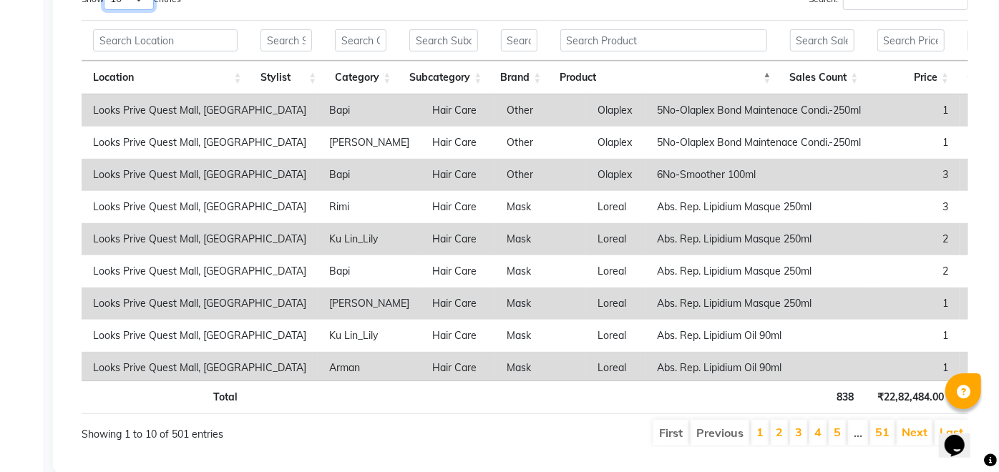
select select "50"
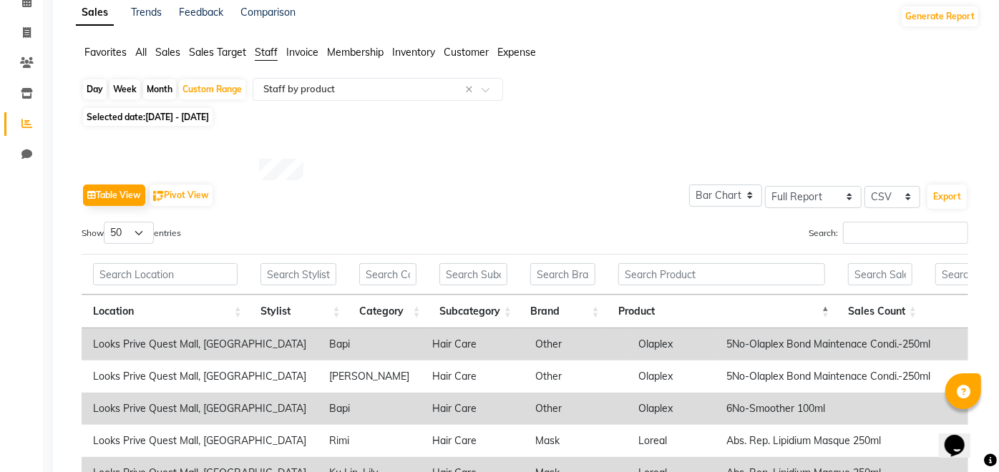
click at [162, 57] on span "Sales" at bounding box center [167, 52] width 25 height 13
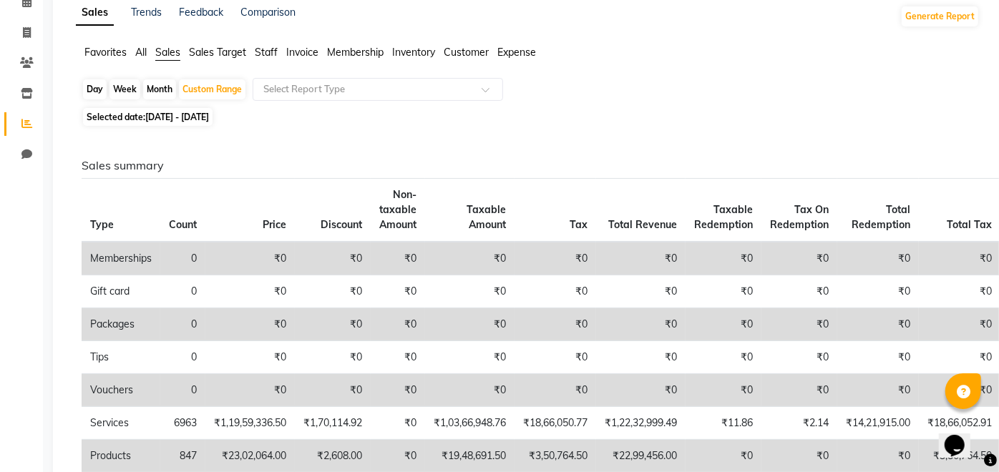
click at [122, 451] on td "Products" at bounding box center [121, 456] width 79 height 33
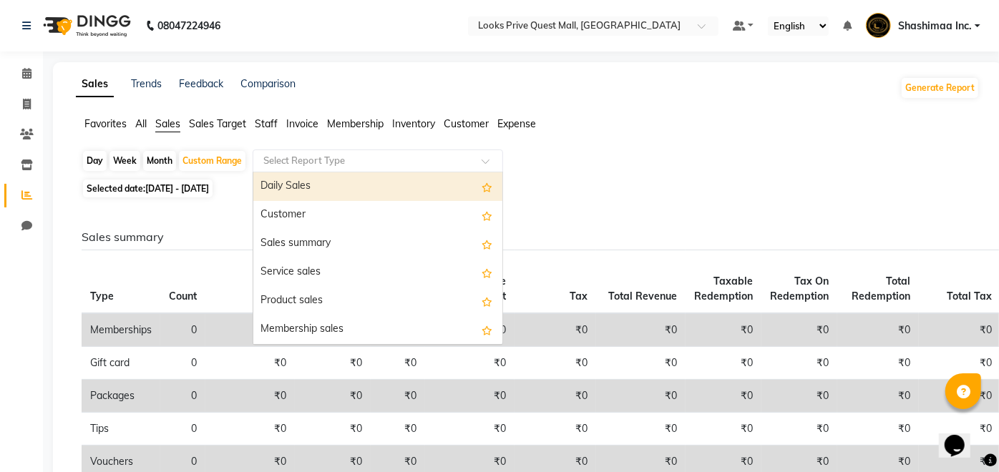
click at [282, 166] on input "text" at bounding box center [363, 161] width 206 height 14
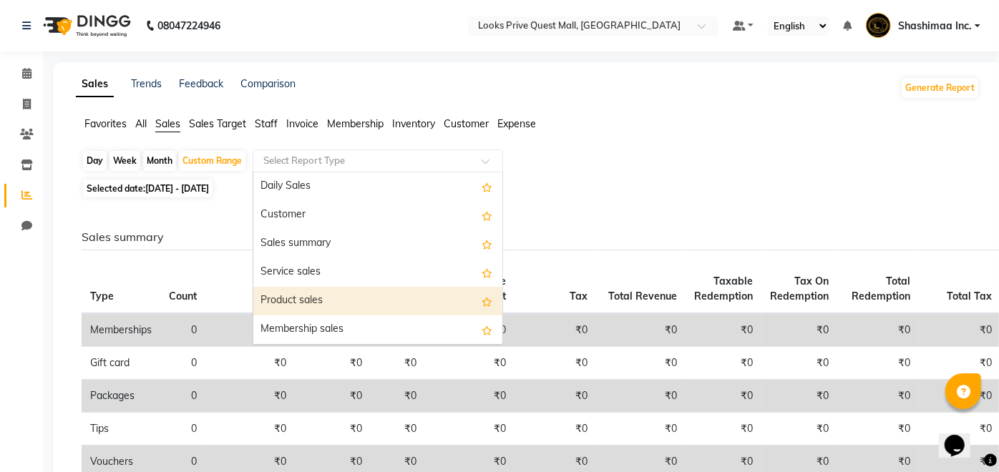
select select "bar"
select select "full_report"
select select "csv"
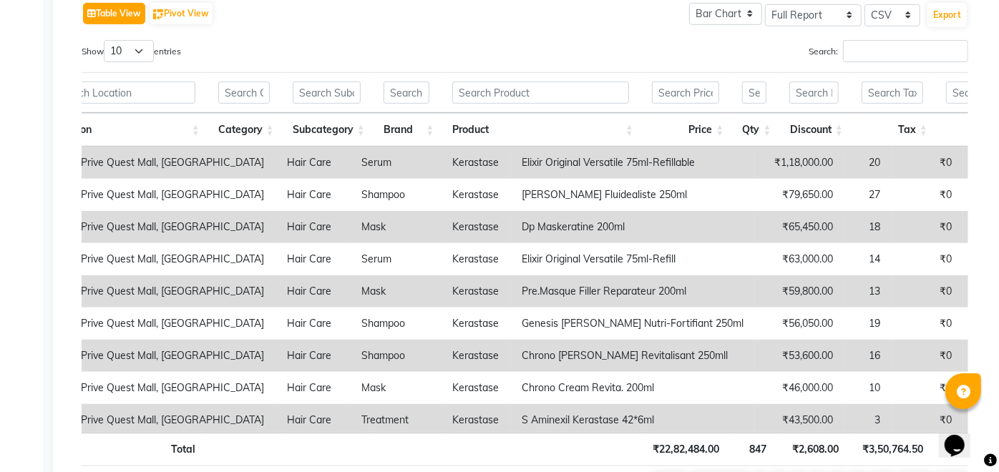
scroll to position [0, 52]
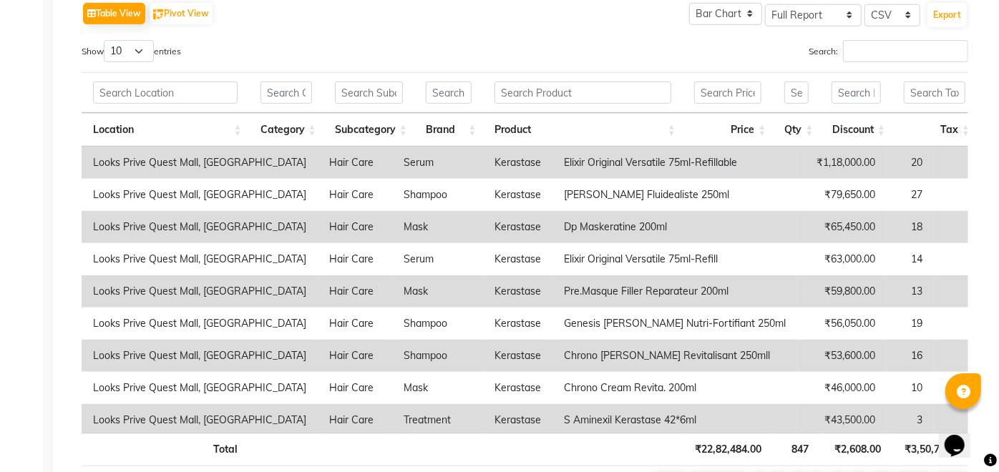
click at [670, 448] on th at bounding box center [583, 450] width 200 height 34
click at [304, 130] on th "Category" at bounding box center [286, 130] width 74 height 34
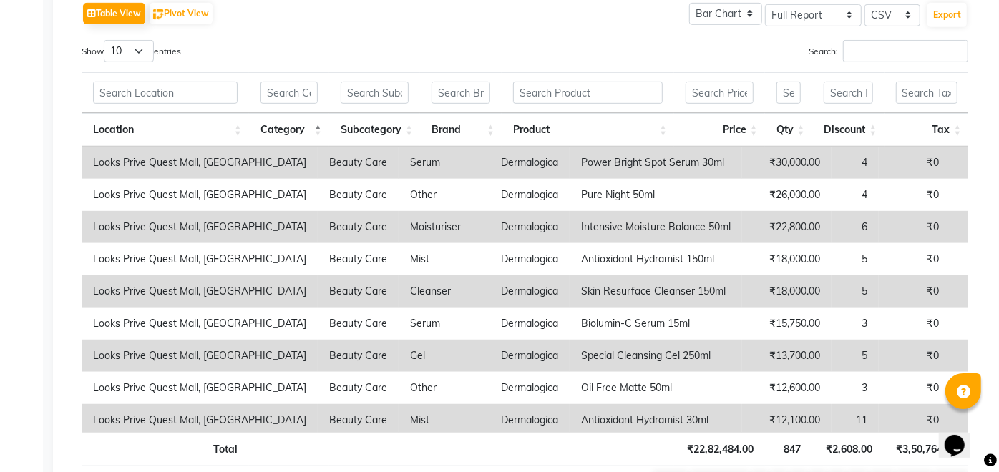
click at [304, 130] on th "Category" at bounding box center [289, 130] width 80 height 34
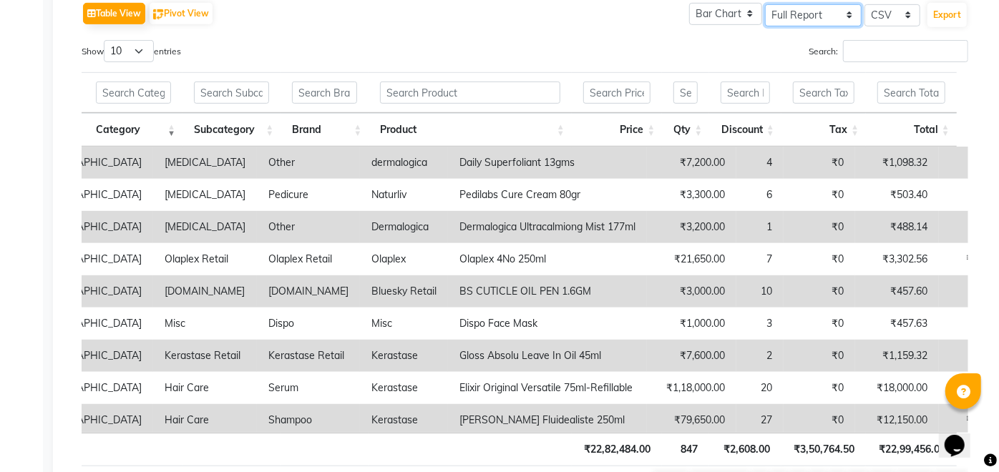
click at [836, 20] on select "Select Full Report Filtered Report" at bounding box center [813, 15] width 97 height 22
click at [949, 445] on icon "Opens Chat This icon Opens the chat window." at bounding box center [953, 445] width 23 height 23
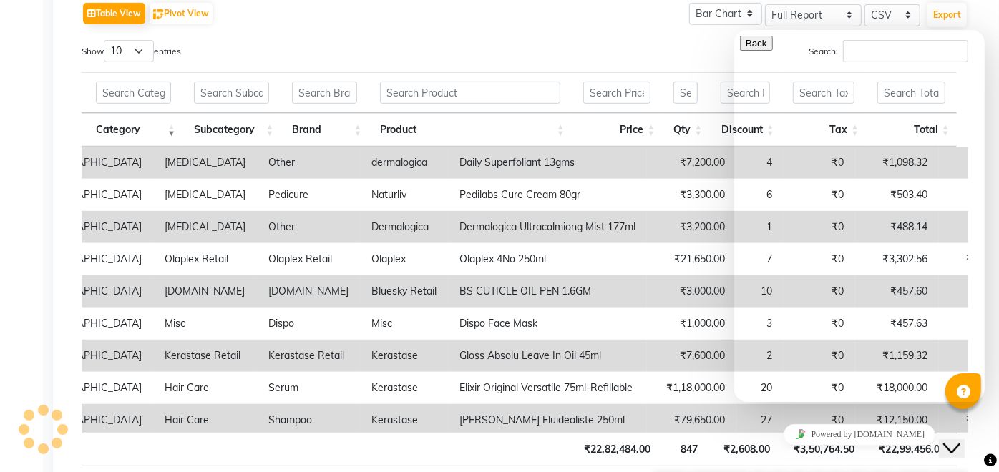
click at [804, 452] on textarea at bounding box center [804, 457] width 130 height 11
type textarea "How can i get the product sales report periodically"
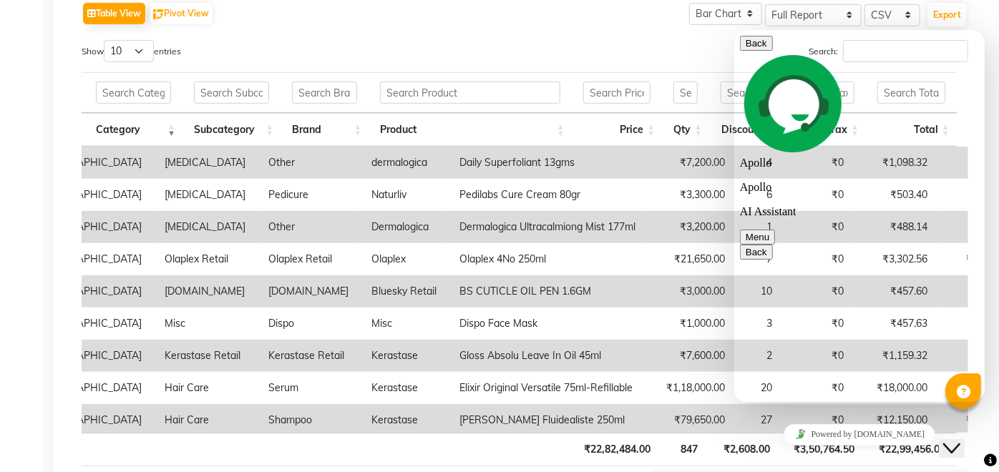
scroll to position [41, 0]
click at [754, 49] on button "Back" at bounding box center [755, 42] width 33 height 15
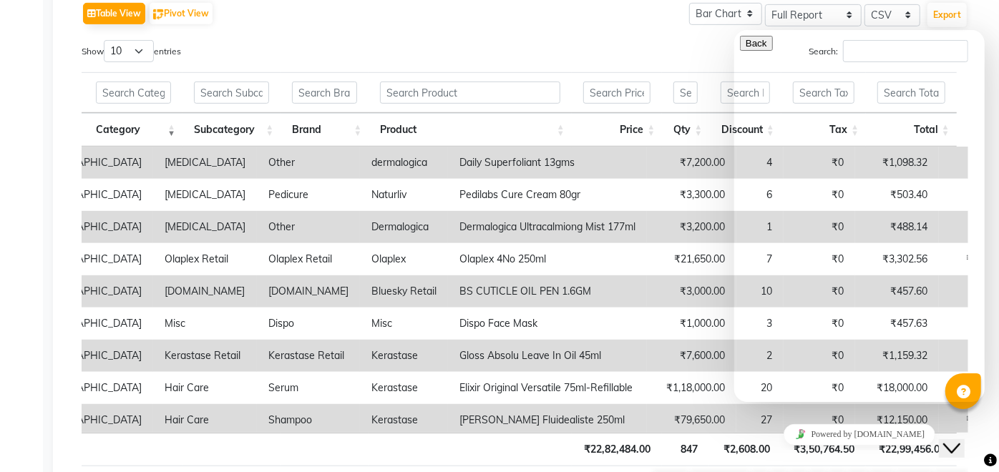
click at [592, 10] on div "Table View Pivot View Pie Chart Bar Chart Select Full Report Filtered Report Se…" at bounding box center [525, 14] width 887 height 30
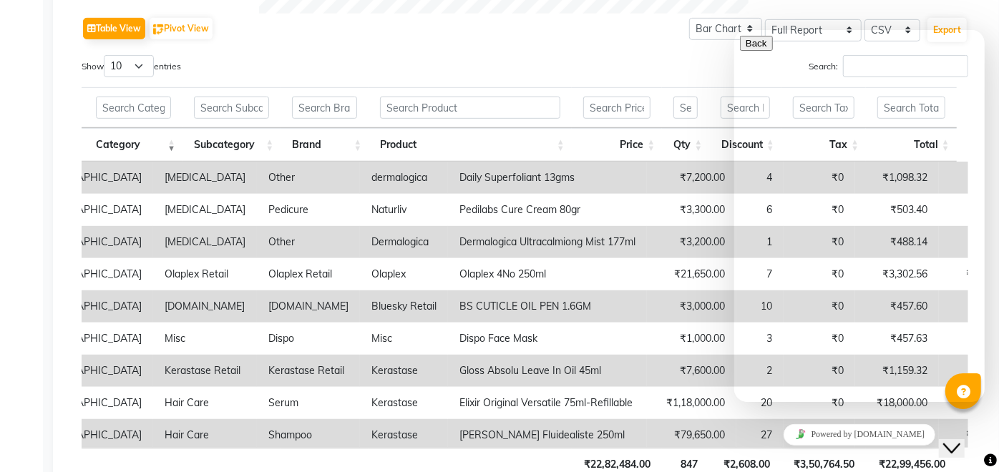
scroll to position [448, 0]
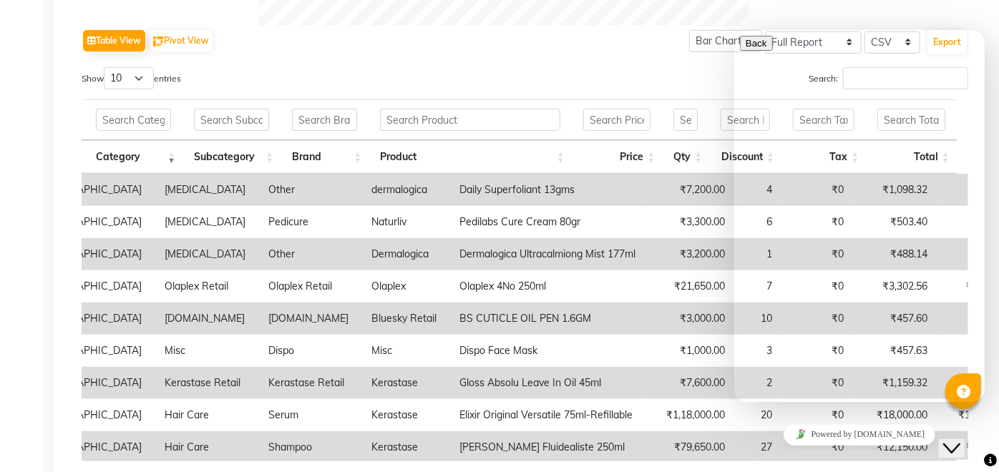
click at [960, 439] on icon "Close Chat This icon closes the chat window." at bounding box center [950, 447] width 17 height 17
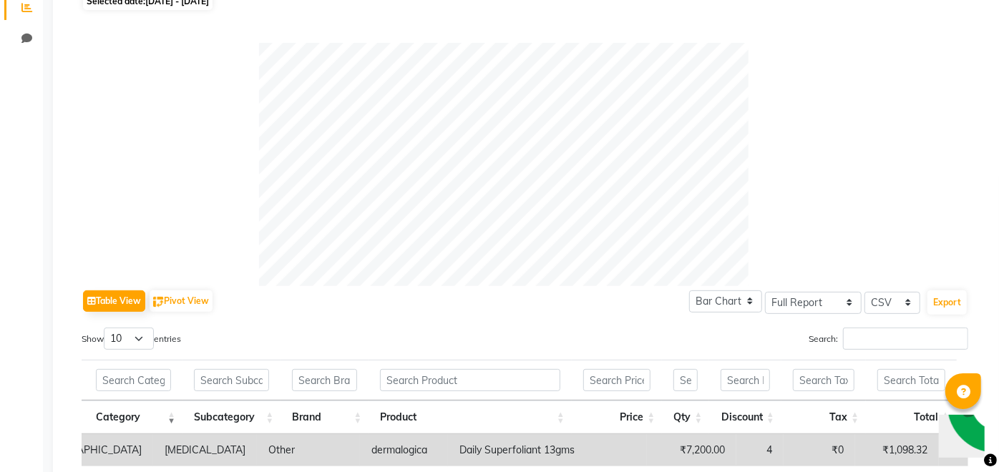
scroll to position [0, 0]
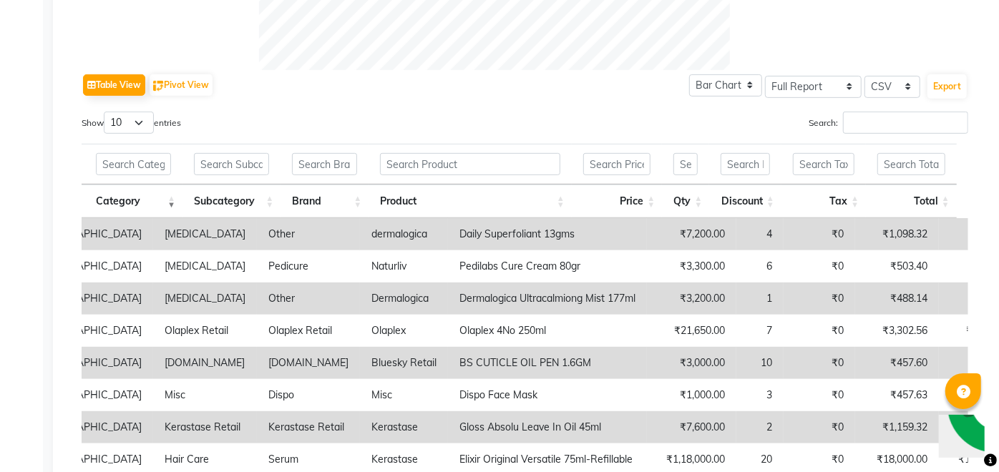
scroll to position [550, 0]
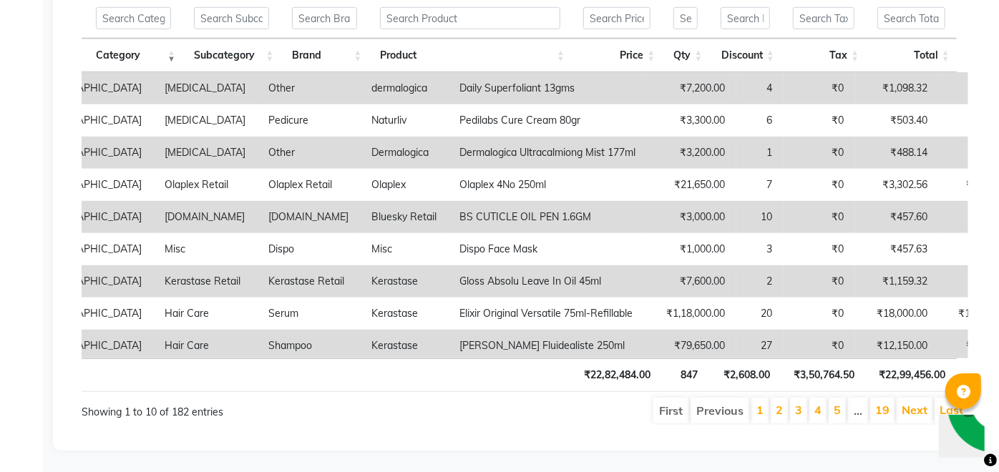
click at [956, 434] on img "Chat widget" at bounding box center [995, 404] width 106 height 106
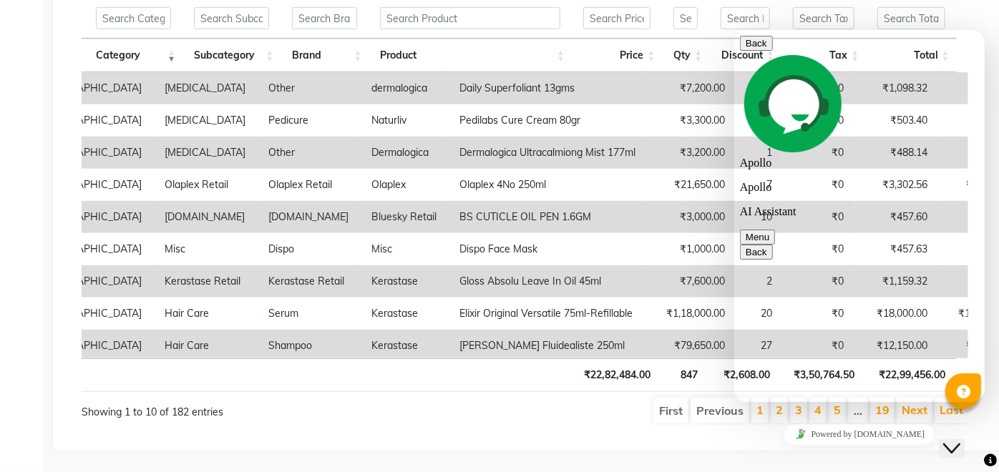
type textarea "can i get day wise product sales report"
click at [955, 439] on icon "Close Chat This icon closes the chat window." at bounding box center [950, 447] width 17 height 17
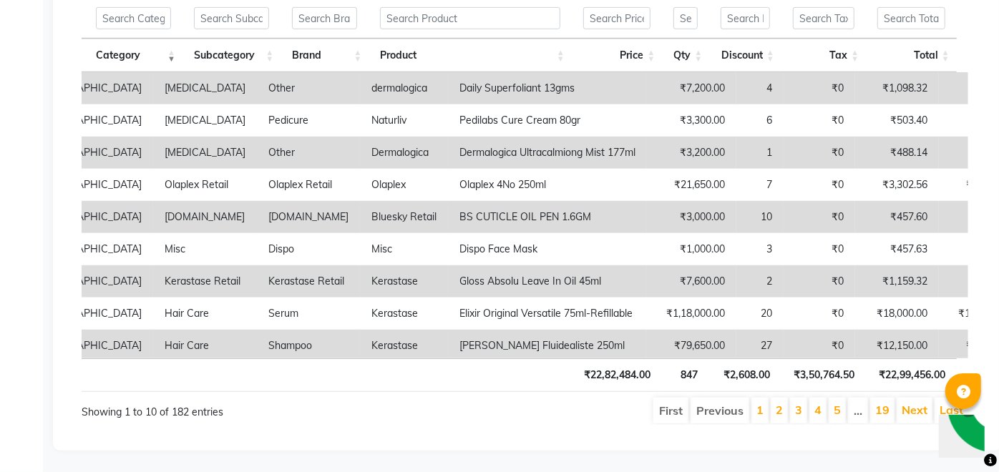
click at [959, 390] on icon at bounding box center [964, 393] width 14 height 14
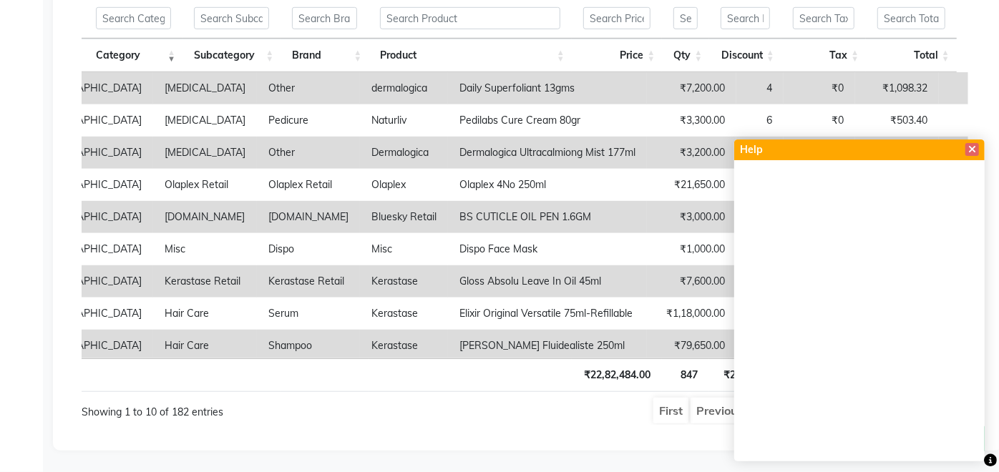
click at [979, 144] on span at bounding box center [972, 149] width 14 height 15
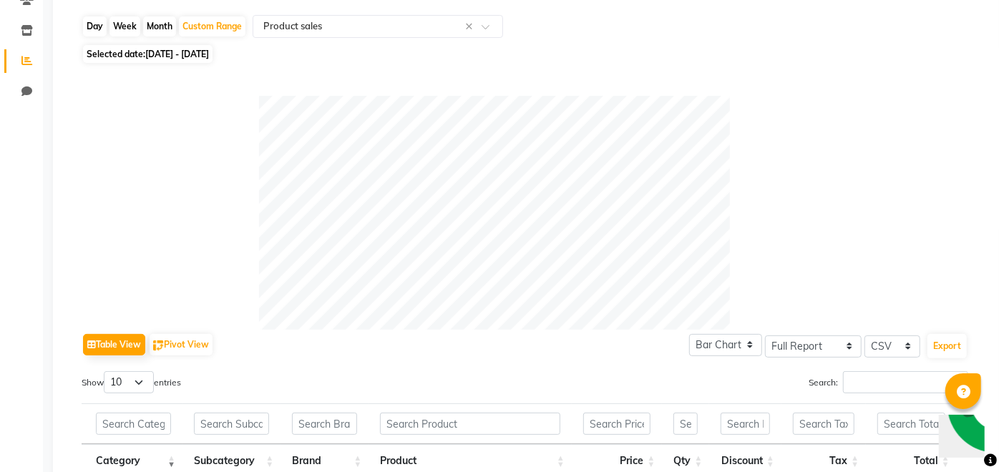
scroll to position [0, 0]
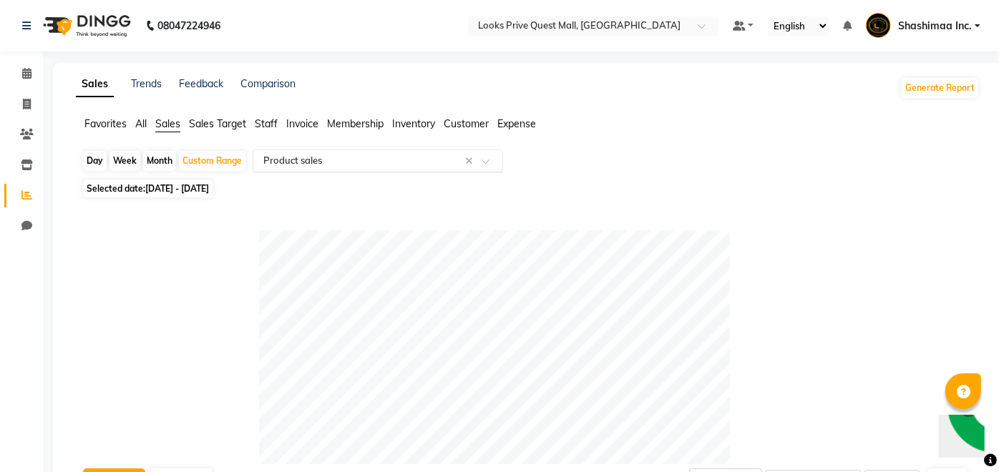
click at [298, 167] on div "Select Report Type × Product sales ×" at bounding box center [378, 161] width 250 height 23
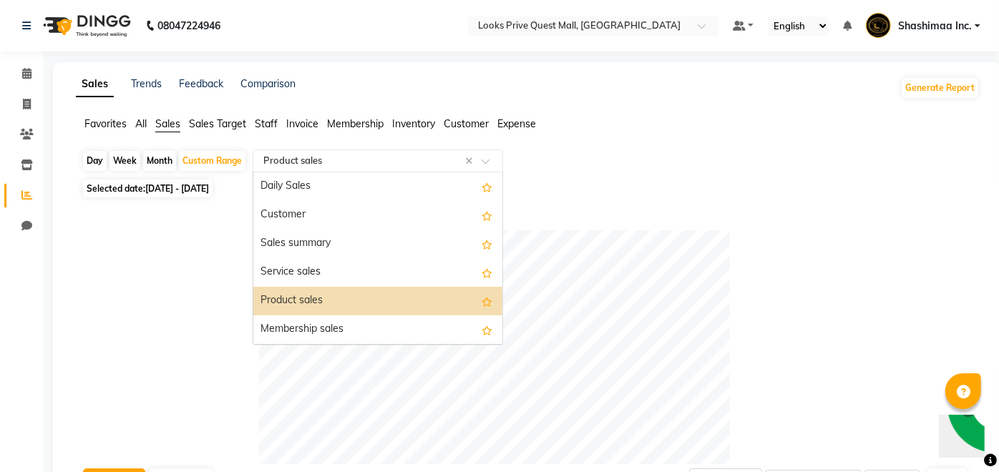
click at [314, 302] on div "Product sales" at bounding box center [377, 301] width 249 height 29
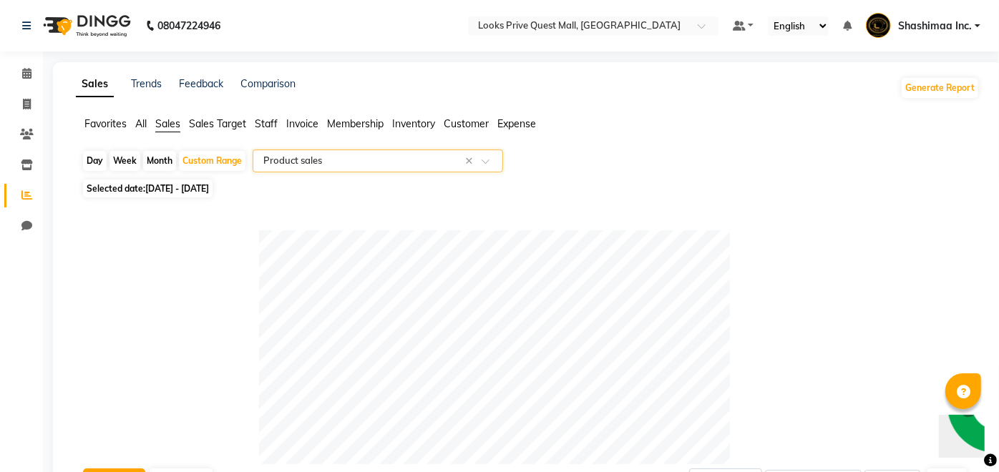
click at [160, 165] on div "Month" at bounding box center [159, 161] width 33 height 20
select select "4"
select select "2025"
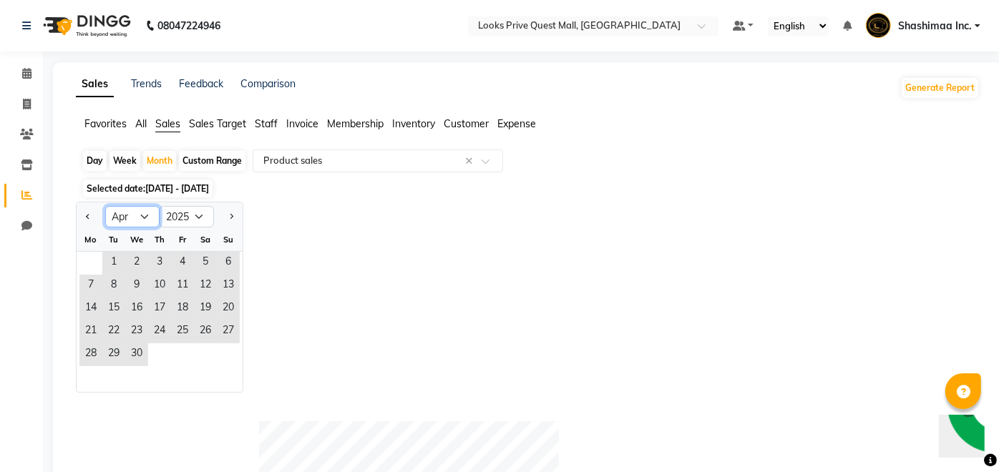
click at [141, 220] on select "Jan Feb Mar Apr May Jun [DATE] Aug Sep Oct Nov Dec" at bounding box center [132, 216] width 54 height 21
click at [278, 267] on div "Jan Feb Mar Apr May Jun [DATE] Aug Sep Oct Nov [DATE] 2016 2017 2018 2019 2020 …" at bounding box center [528, 297] width 904 height 191
click at [306, 121] on span "Invoice" at bounding box center [302, 123] width 32 height 13
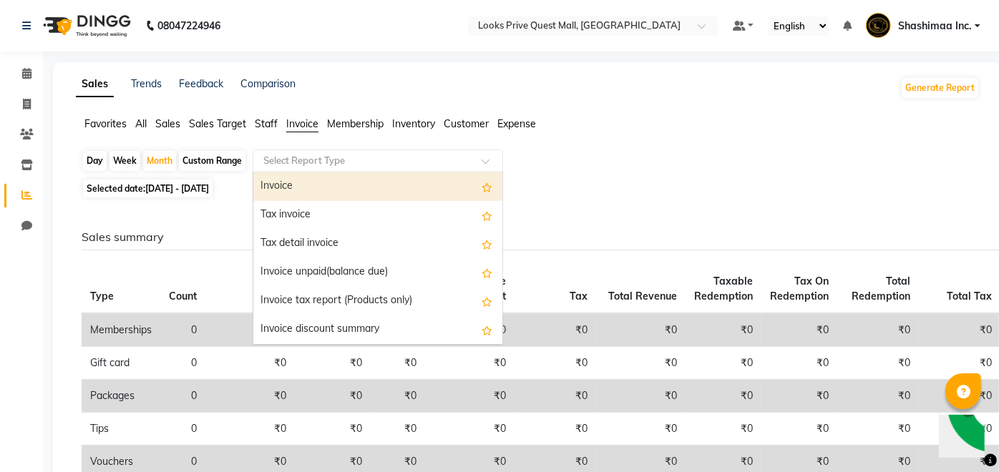
click at [323, 165] on input "text" at bounding box center [363, 161] width 206 height 14
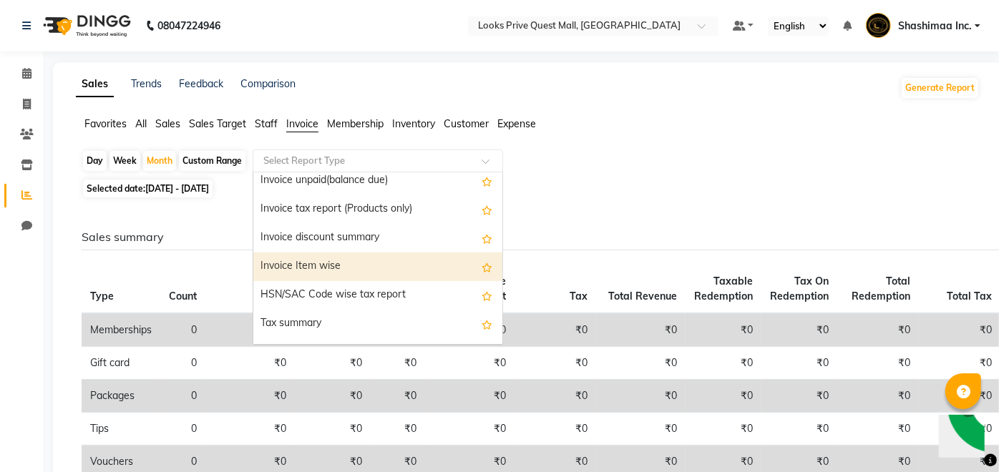
scroll to position [114, 0]
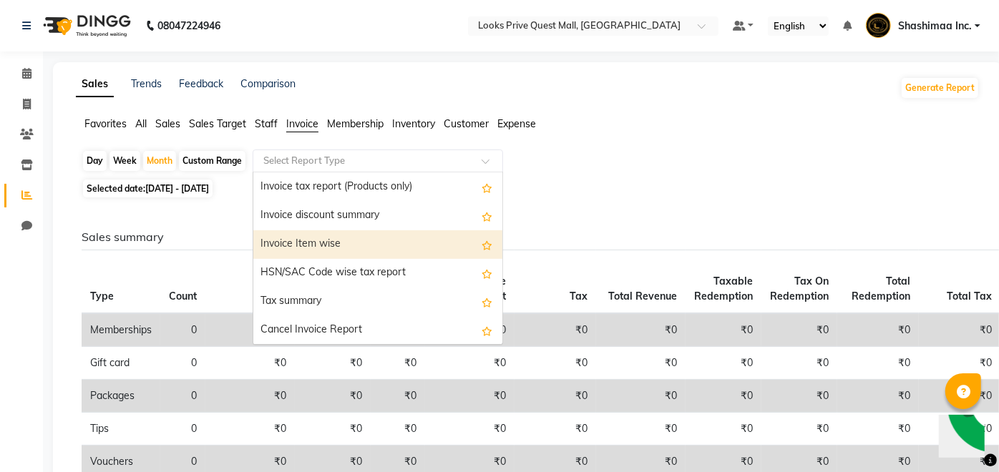
click at [323, 235] on div "Invoice Item wise" at bounding box center [377, 244] width 249 height 29
select select "bar"
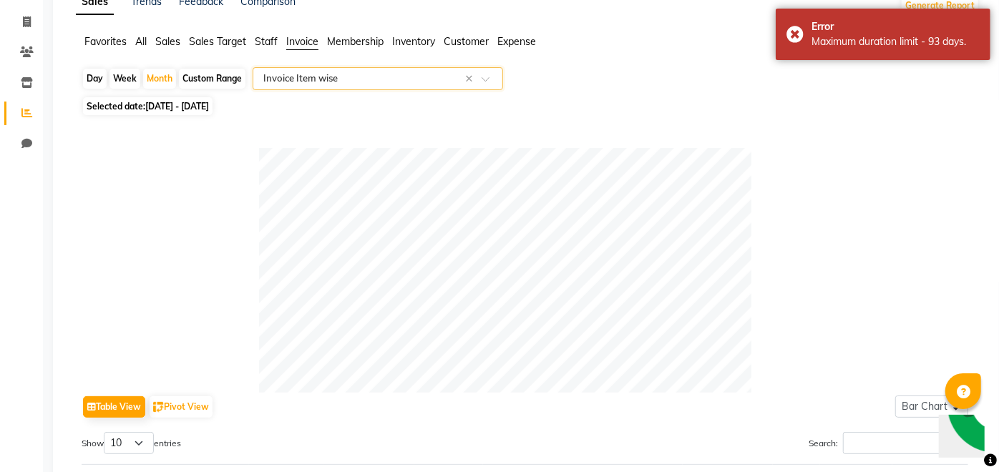
scroll to position [0, 0]
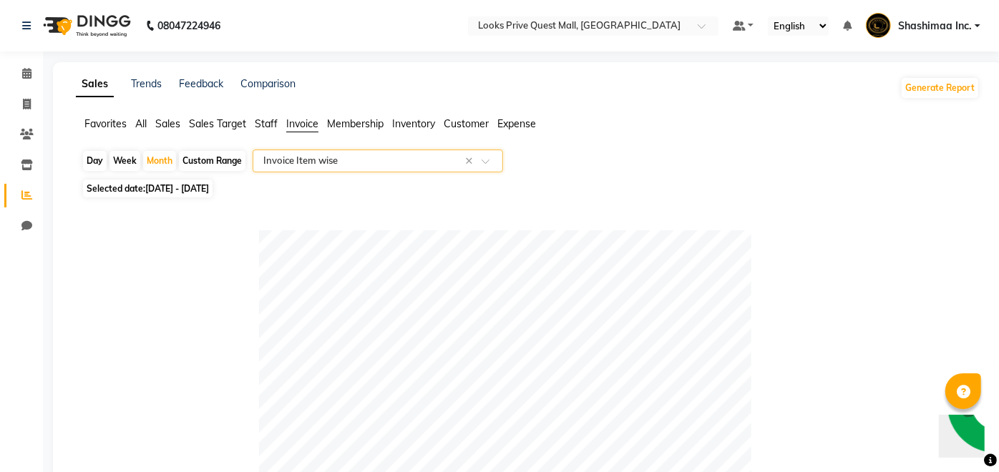
click at [488, 161] on span at bounding box center [491, 165] width 18 height 14
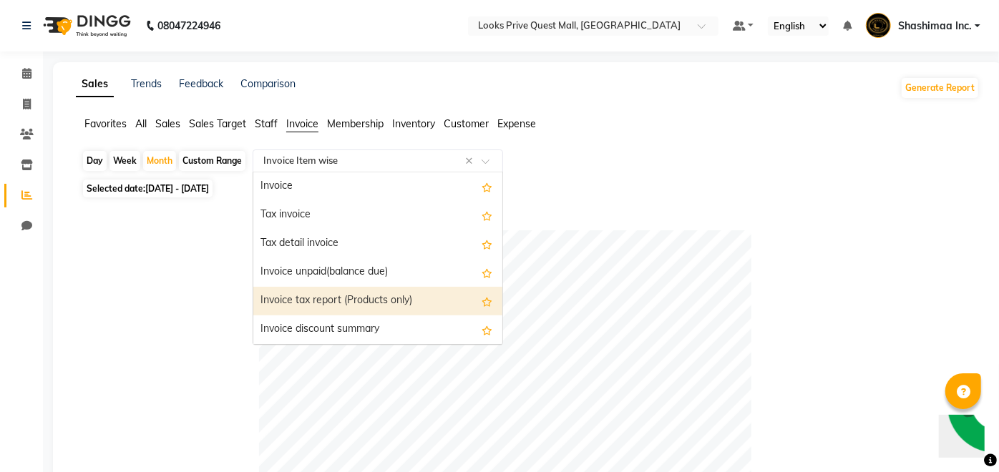
click at [353, 296] on div "Invoice tax report (Products only)" at bounding box center [377, 301] width 249 height 29
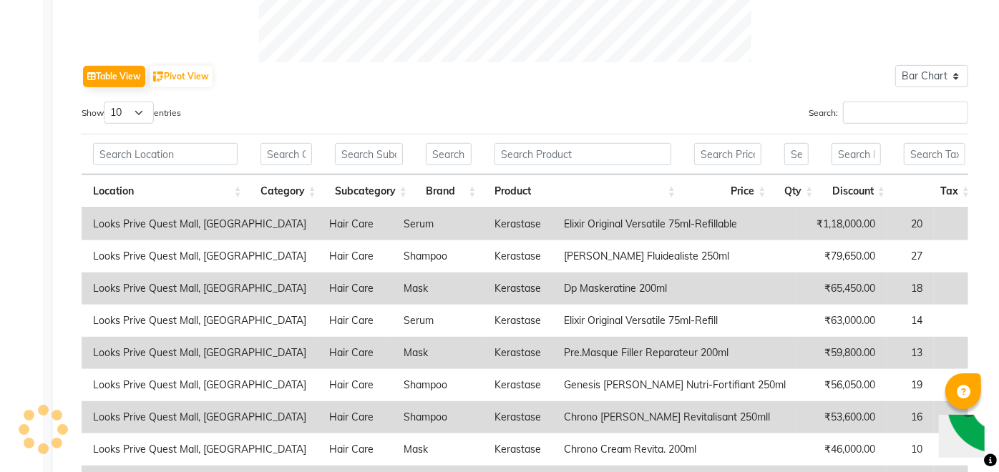
scroll to position [411, 0]
select select "full_report"
select select "csv"
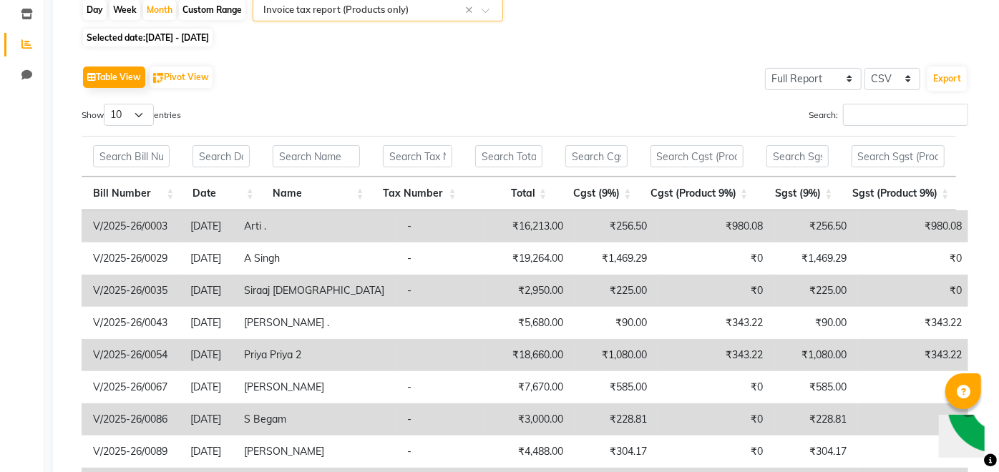
scroll to position [152, 0]
click at [955, 75] on button "Export" at bounding box center [946, 77] width 39 height 24
click at [489, 84] on div "Table View Pivot View Select Full Report Filtered Report Select CSV PDF Export" at bounding box center [525, 76] width 887 height 30
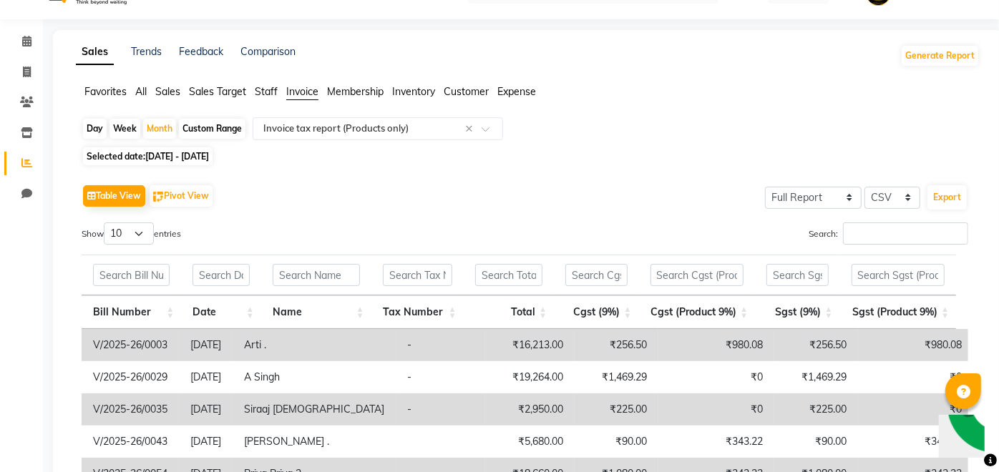
scroll to position [0, 0]
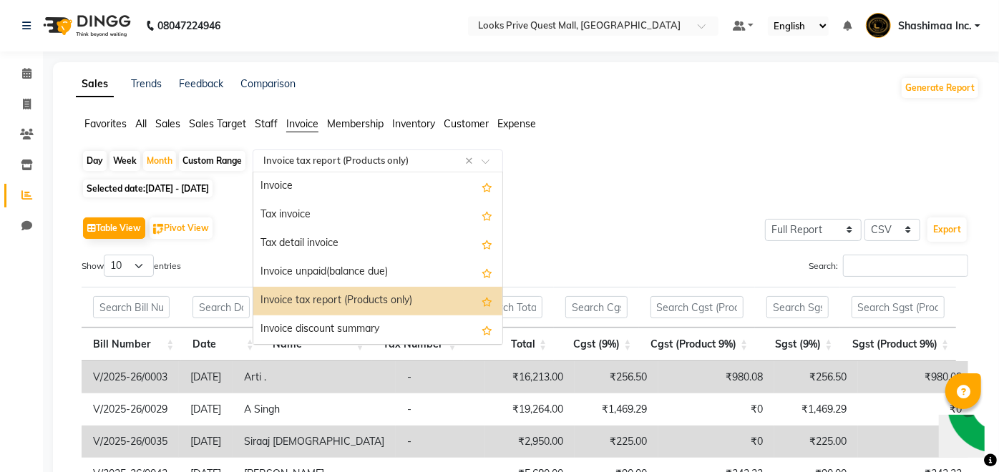
click at [485, 163] on span at bounding box center [491, 165] width 18 height 14
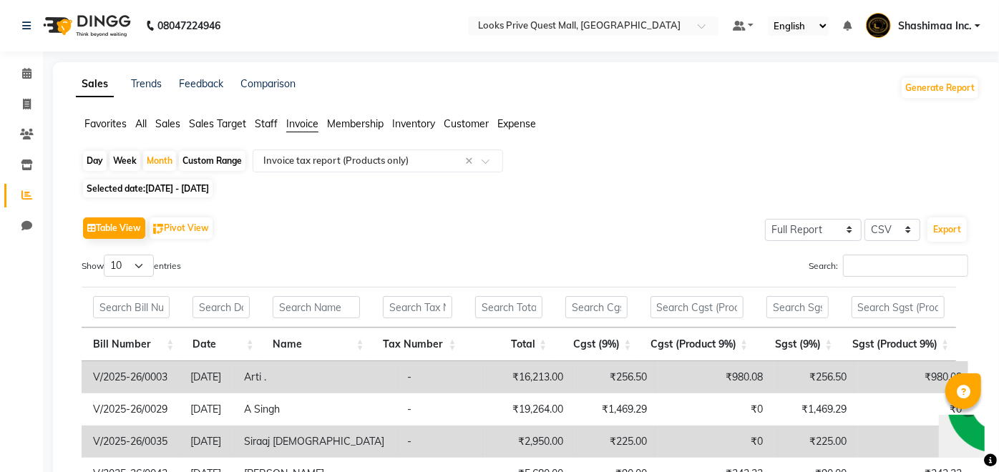
click at [562, 184] on div "Selected date: [DATE] - [DATE]" at bounding box center [531, 188] width 898 height 15
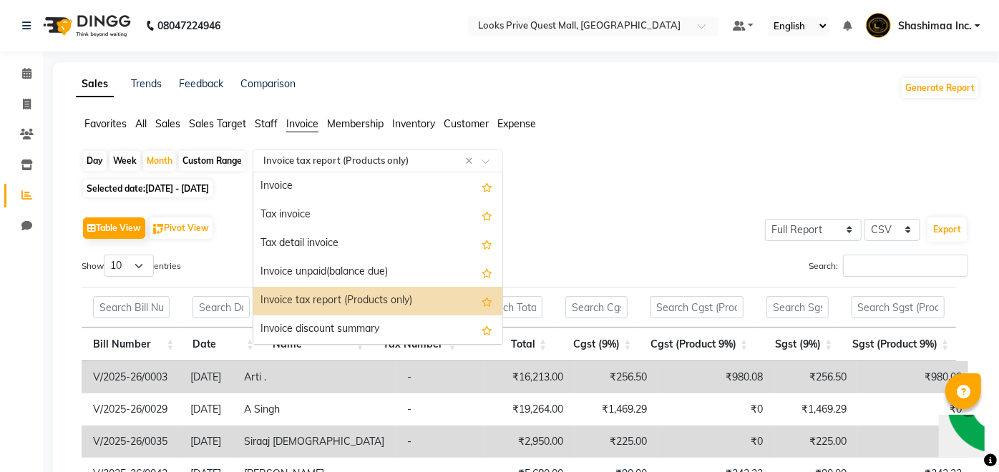
click at [361, 167] on div "× Invoice tax report (Products only)" at bounding box center [335, 161] width 145 height 14
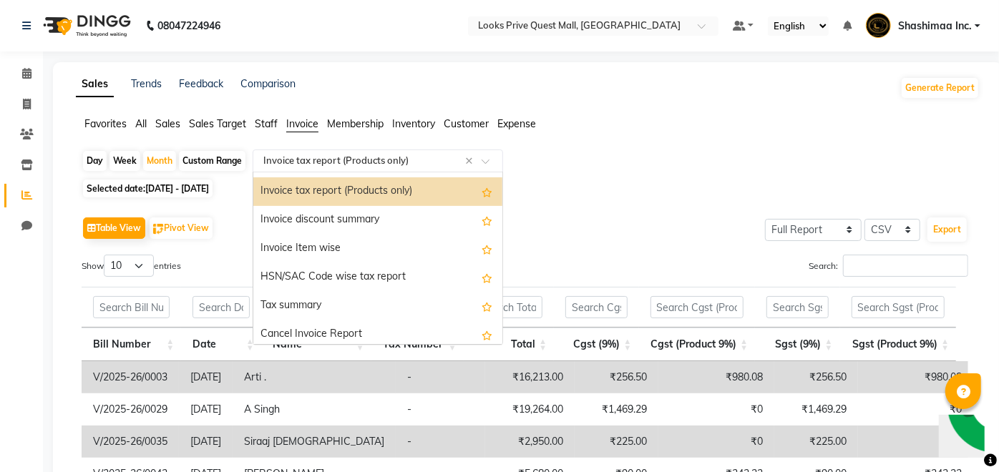
scroll to position [114, 0]
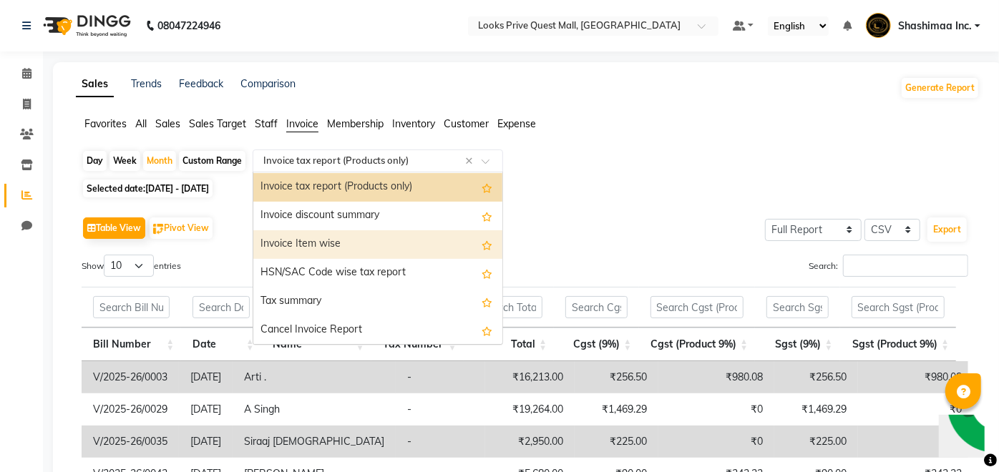
click at [325, 245] on div "Invoice Item wise" at bounding box center [377, 244] width 249 height 29
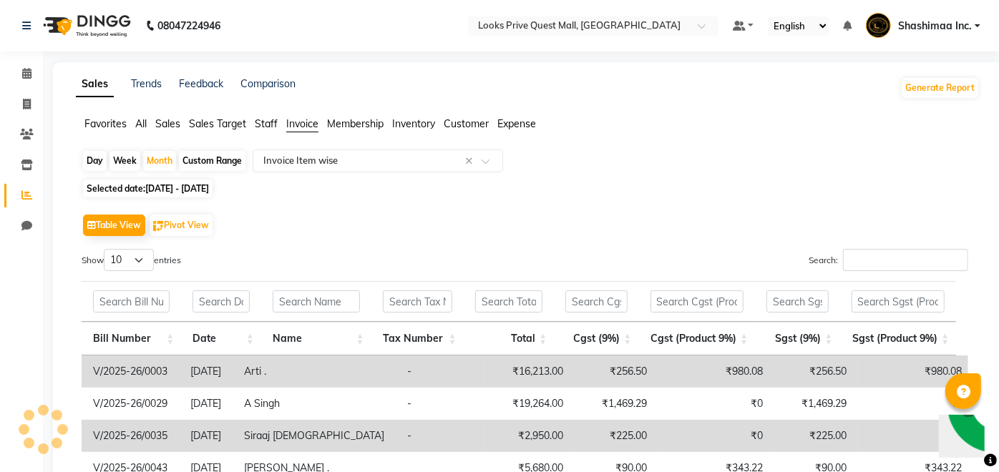
click at [184, 190] on span "[DATE] - [DATE]" at bounding box center [177, 188] width 64 height 11
select select "4"
select select "2025"
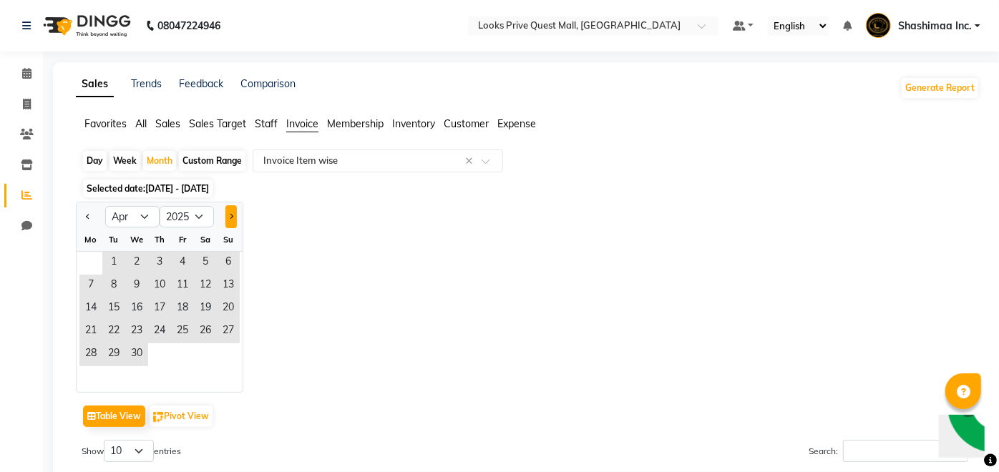
click at [233, 219] on button "Next month" at bounding box center [230, 216] width 11 height 23
select select "7"
click at [223, 155] on div "Custom Range" at bounding box center [212, 161] width 67 height 20
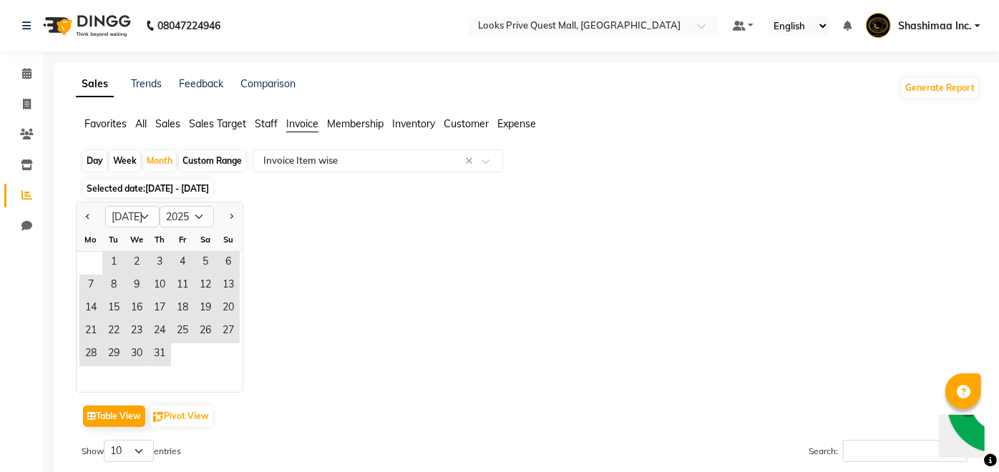
select select "4"
select select "2025"
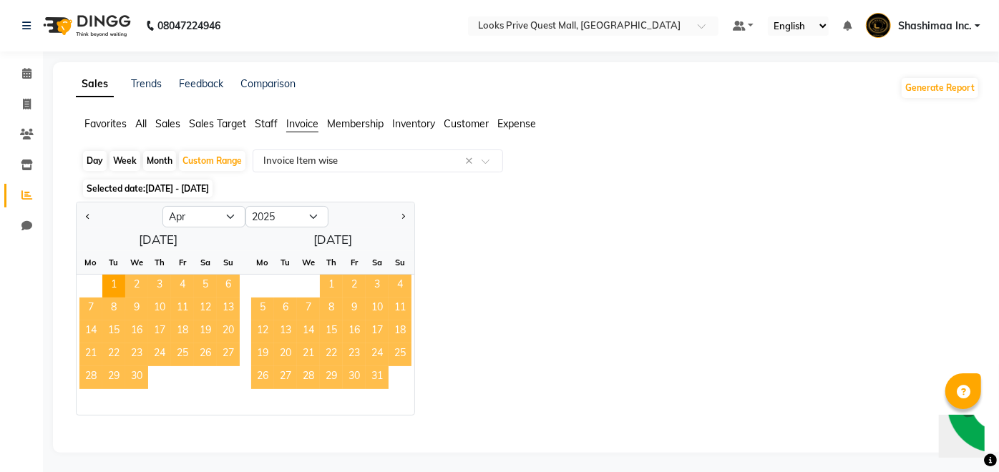
click at [394, 218] on div at bounding box center [371, 216] width 86 height 23
drag, startPoint x: 394, startPoint y: 218, endPoint x: 403, endPoint y: 217, distance: 8.6
click at [403, 217] on span "Next month" at bounding box center [402, 216] width 5 height 5
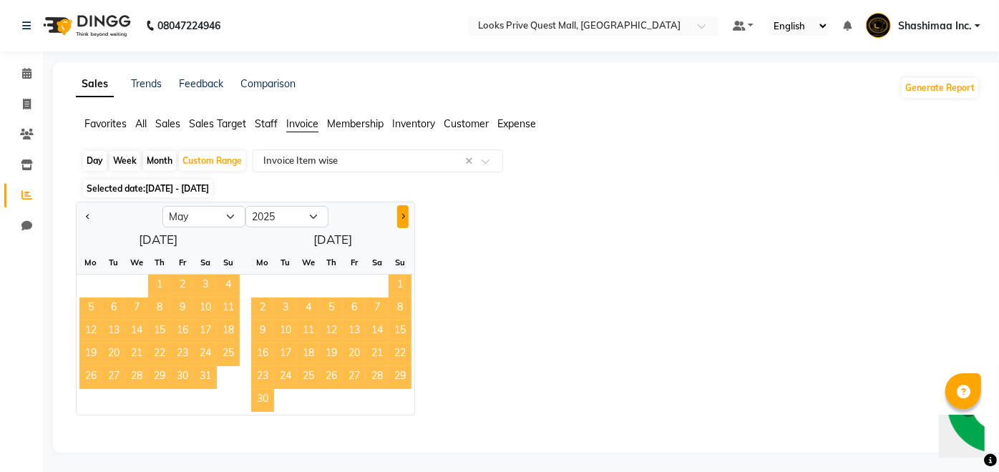
click at [403, 217] on span "Next month" at bounding box center [402, 216] width 5 height 5
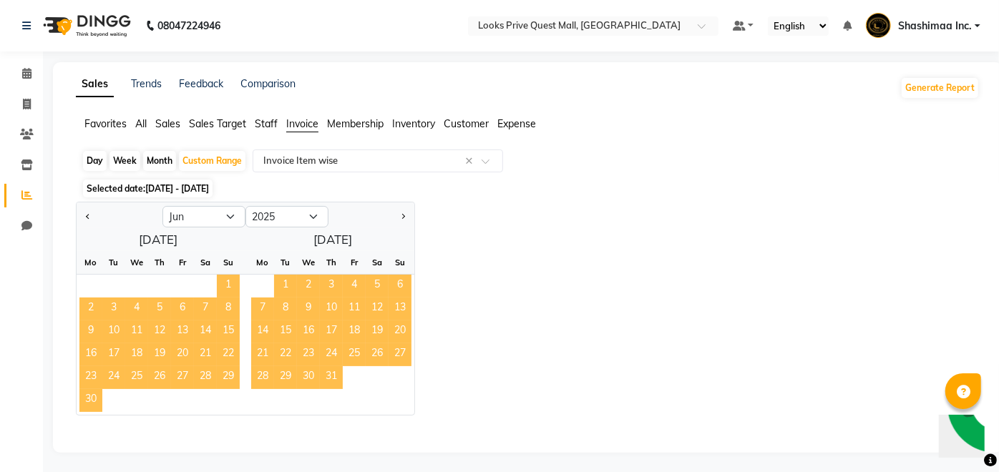
click at [286, 279] on span "1" at bounding box center [285, 286] width 23 height 23
select select "7"
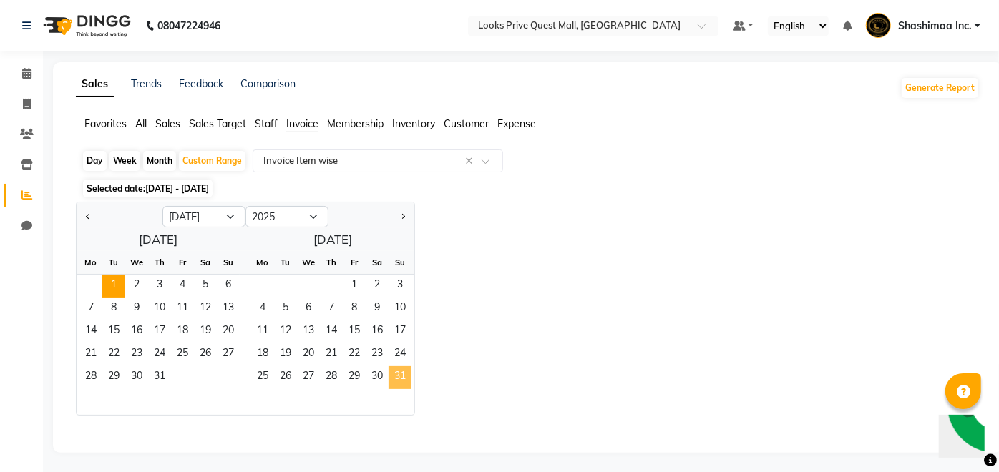
click at [396, 382] on span "31" at bounding box center [400, 377] width 23 height 23
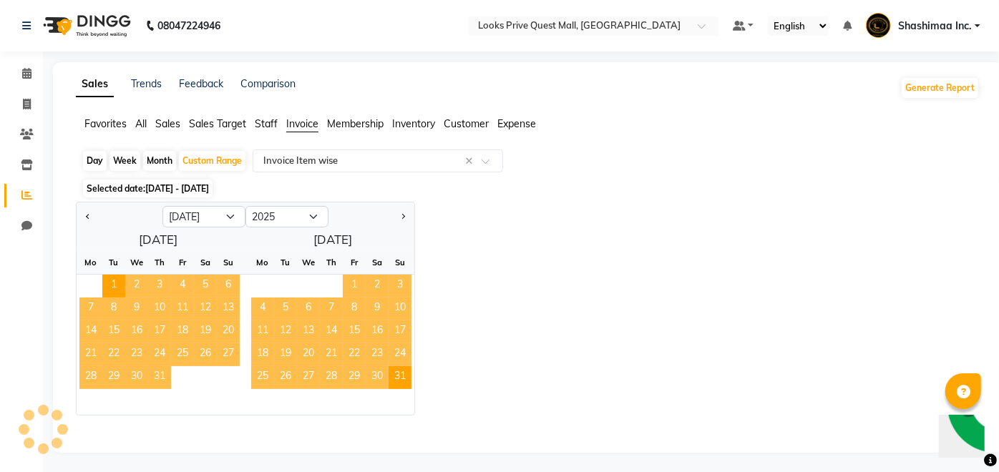
click at [640, 296] on div "Jan Feb Mar Apr May Jun [DATE] Aug Sep Oct Nov [DATE] 2016 2017 2018 2019 2020 …" at bounding box center [528, 309] width 904 height 214
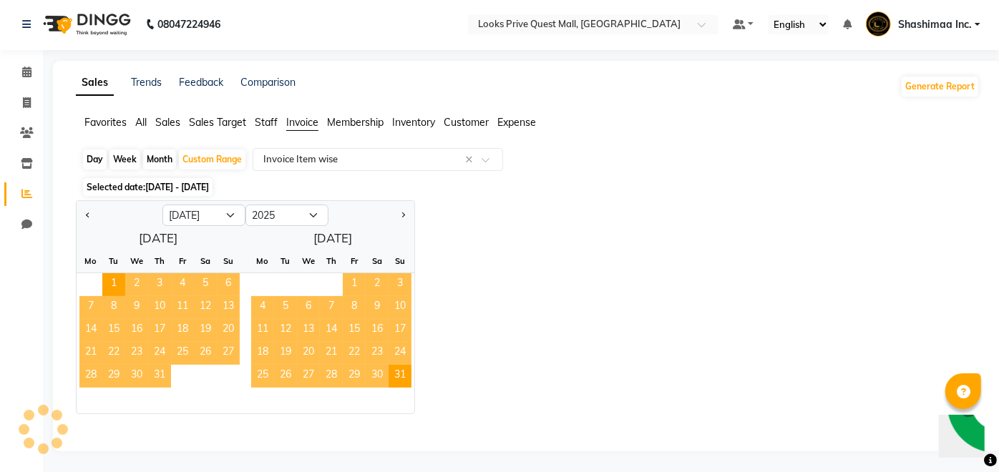
select select "full_report"
select select "csv"
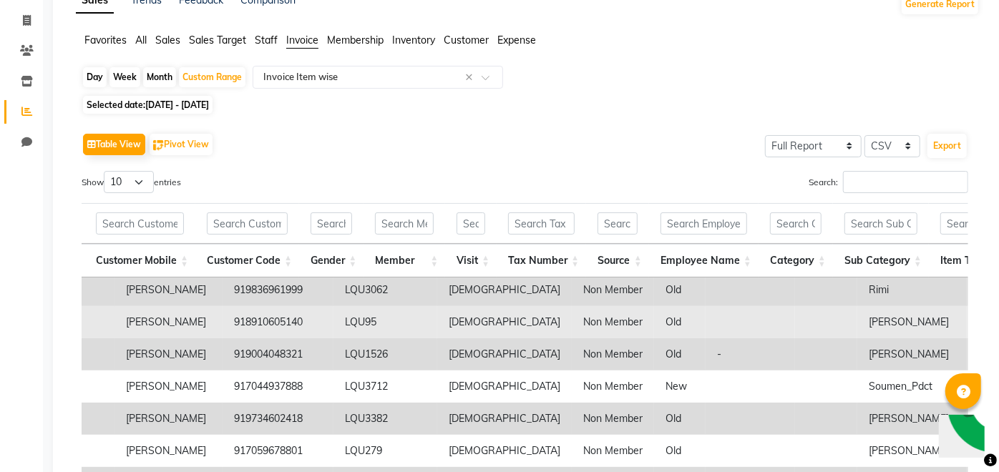
scroll to position [0, 795]
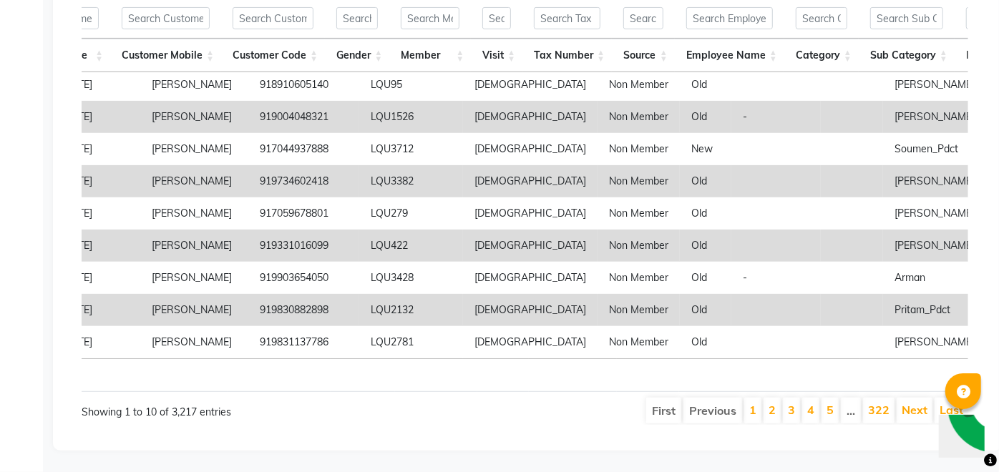
click at [838, 400] on li "5" at bounding box center [829, 411] width 17 height 26
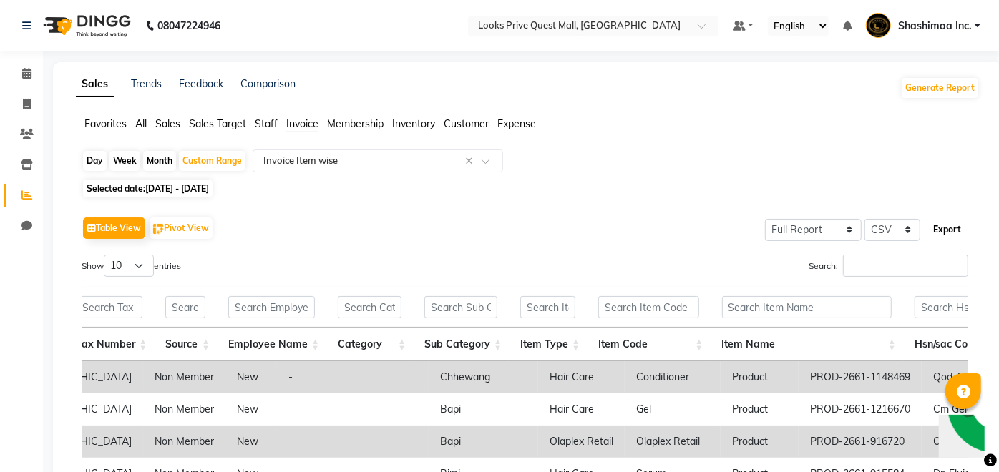
click at [943, 233] on button "Export" at bounding box center [946, 230] width 39 height 24
